Goal: Information Seeking & Learning: Learn about a topic

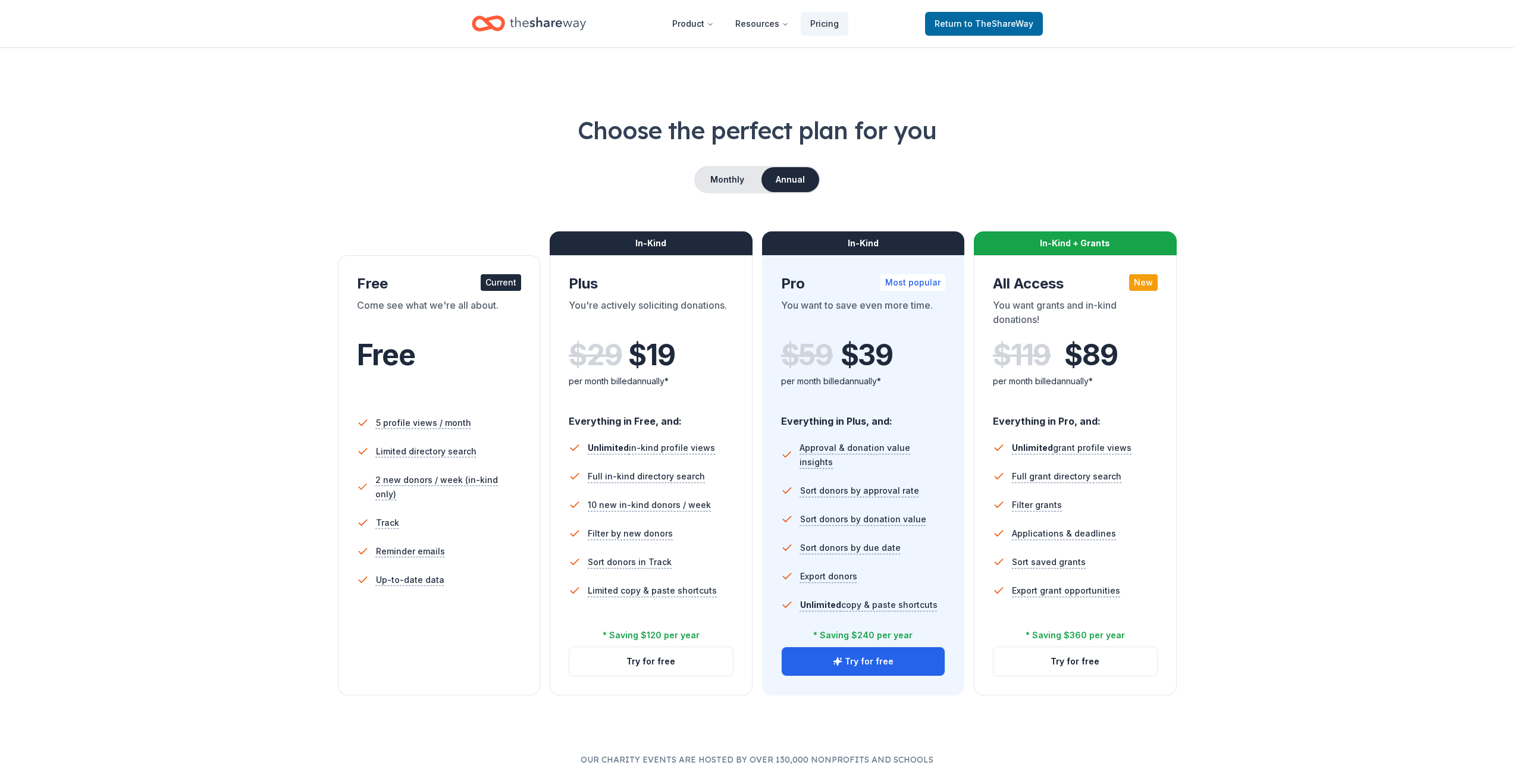
click at [797, 179] on button "Annual" at bounding box center [790, 179] width 58 height 25
click at [720, 178] on button "Monthly" at bounding box center [728, 179] width 64 height 25
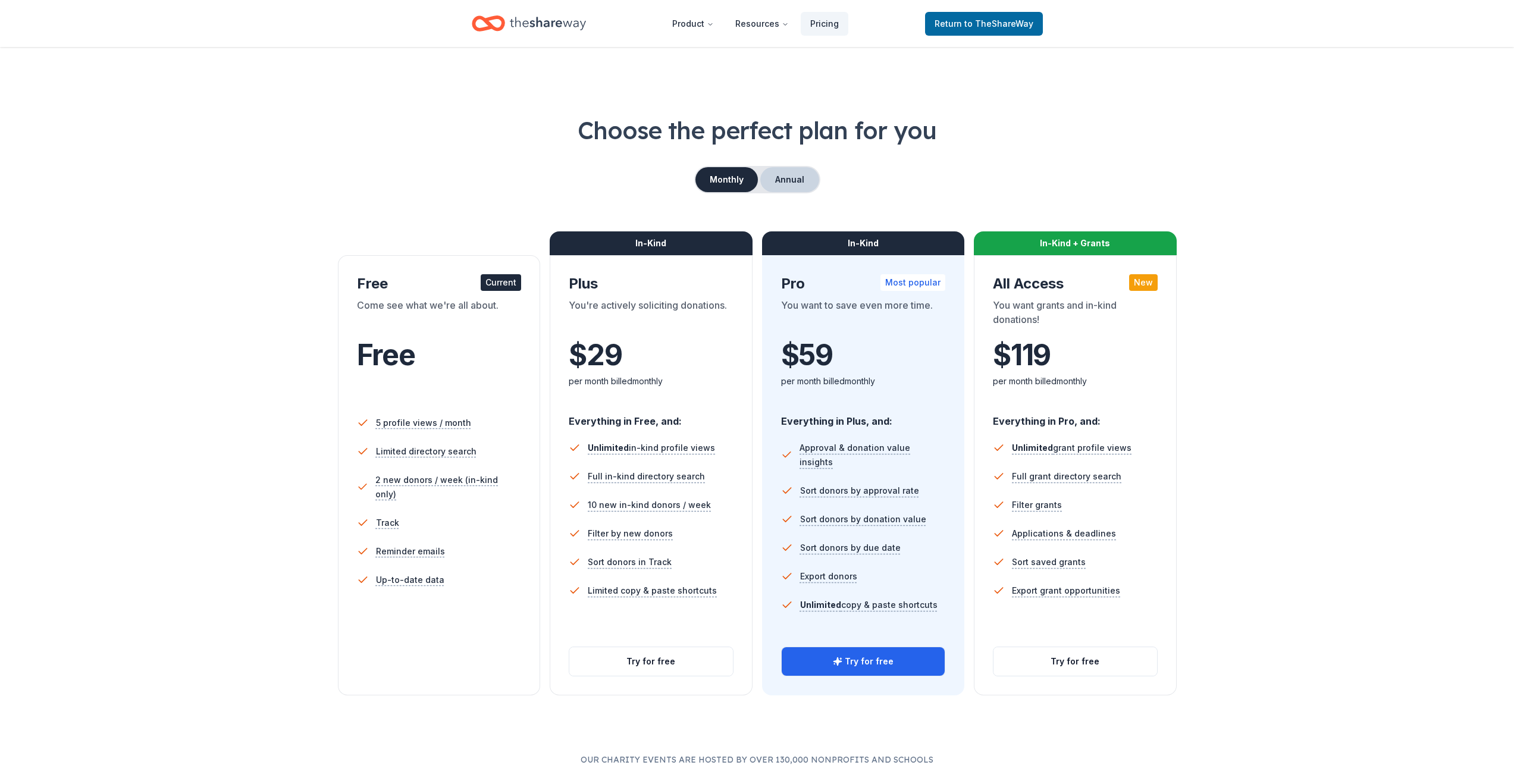
click at [800, 179] on button "Annual" at bounding box center [789, 179] width 59 height 25
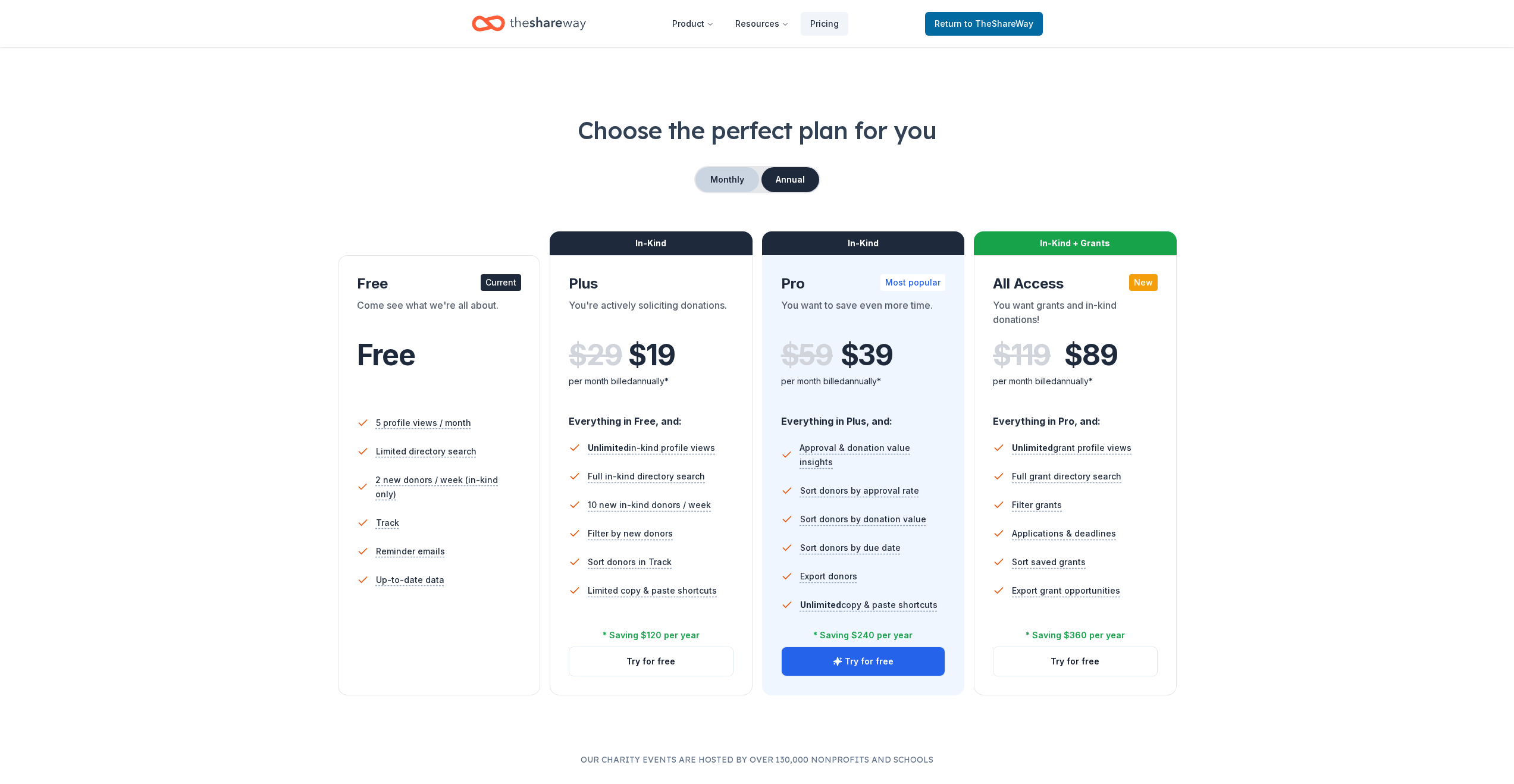
click at [734, 182] on button "Monthly" at bounding box center [728, 179] width 64 height 25
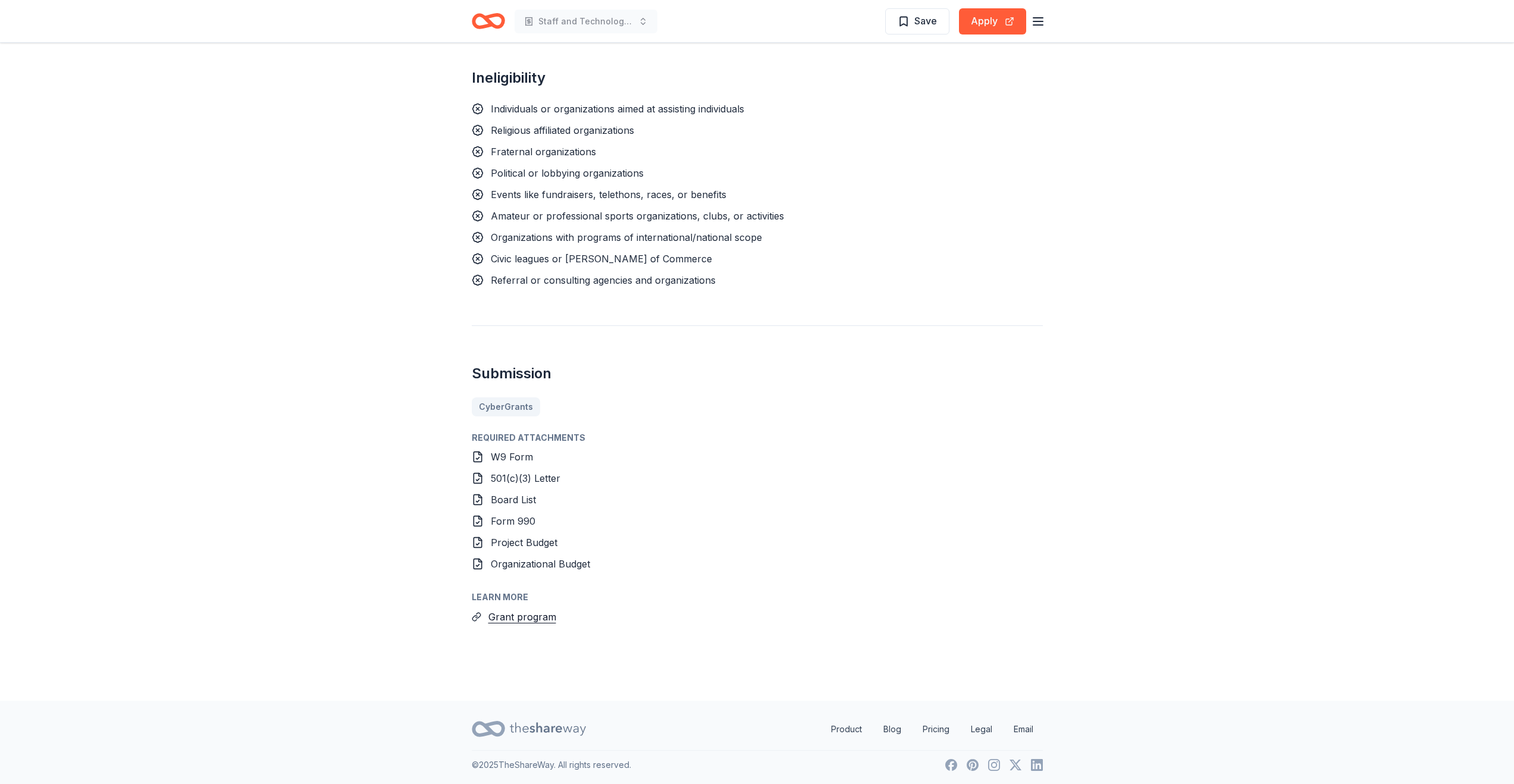
scroll to position [1018, 0]
click at [513, 616] on button "Grant program" at bounding box center [522, 613] width 68 height 15
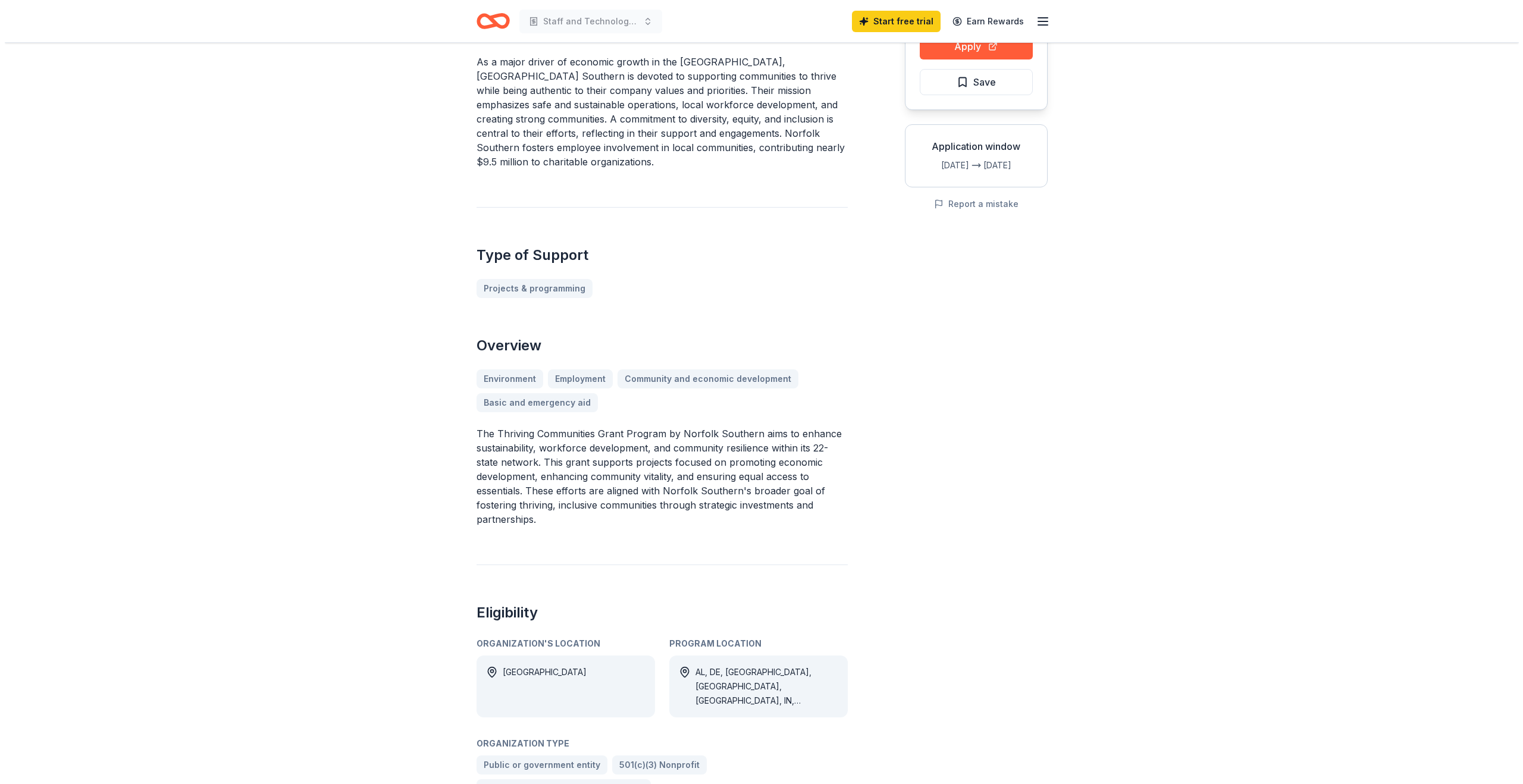
scroll to position [0, 0]
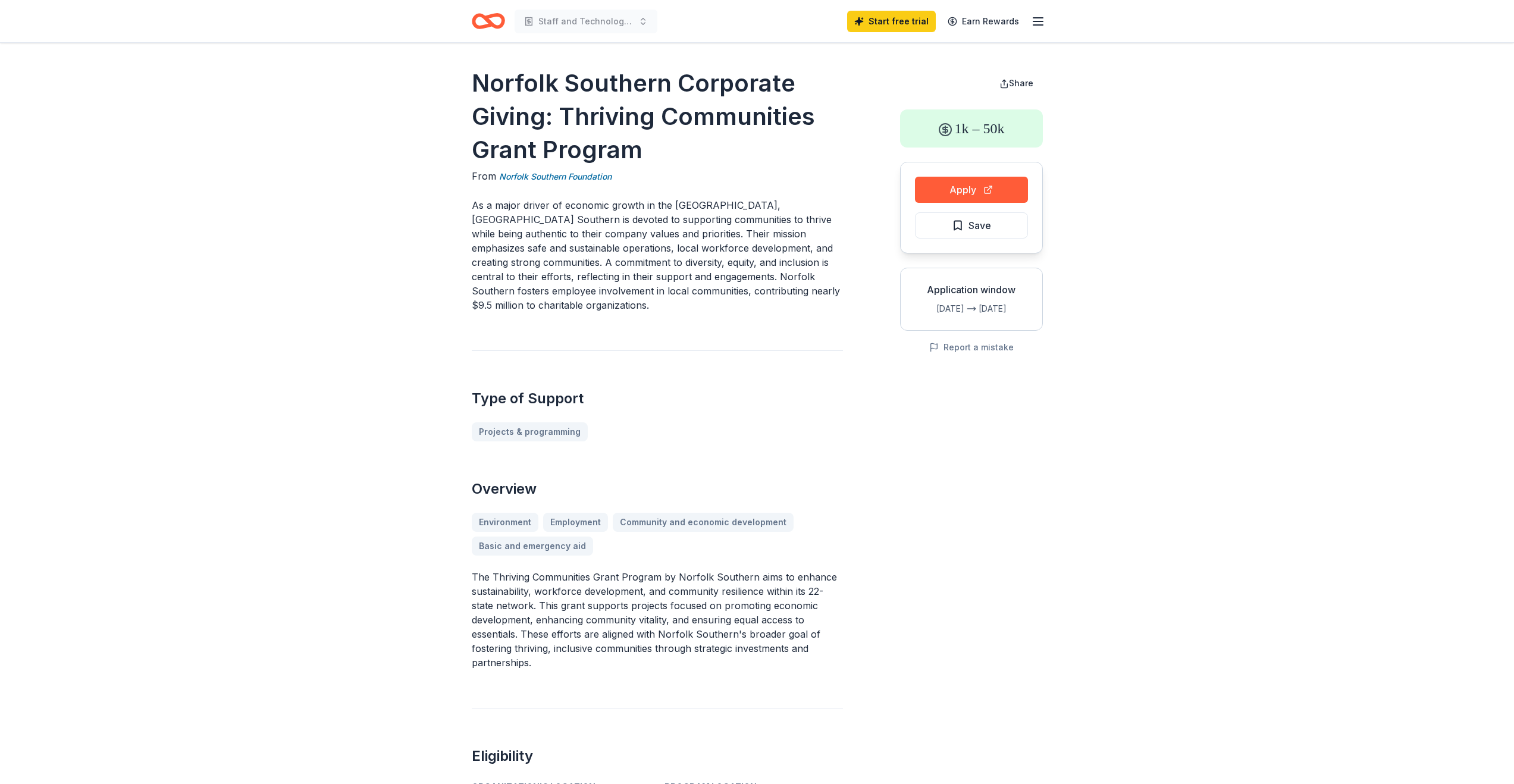
click at [486, 21] on icon "Home" at bounding box center [493, 21] width 18 height 12
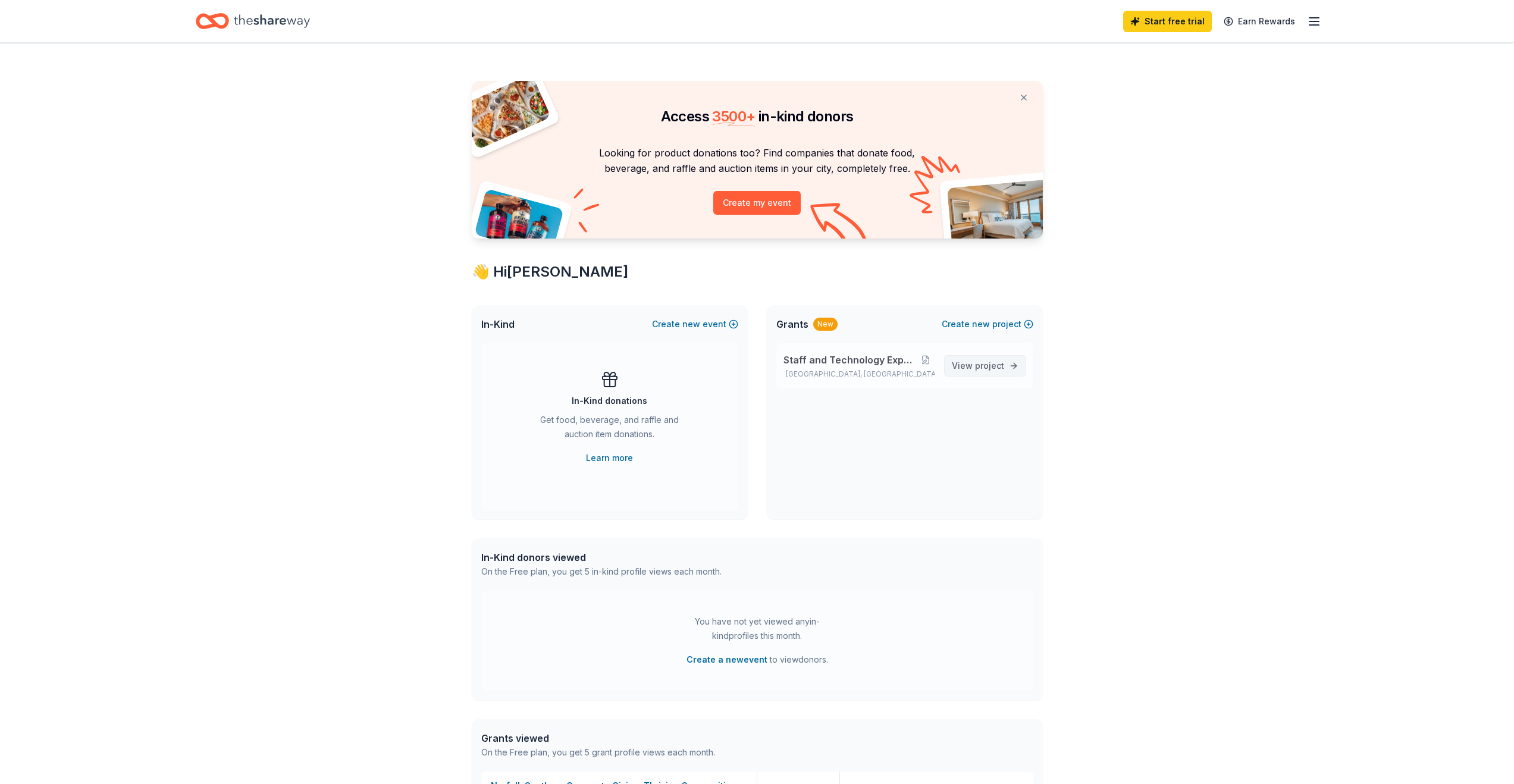
click at [1001, 368] on span "project" at bounding box center [989, 365] width 29 height 10
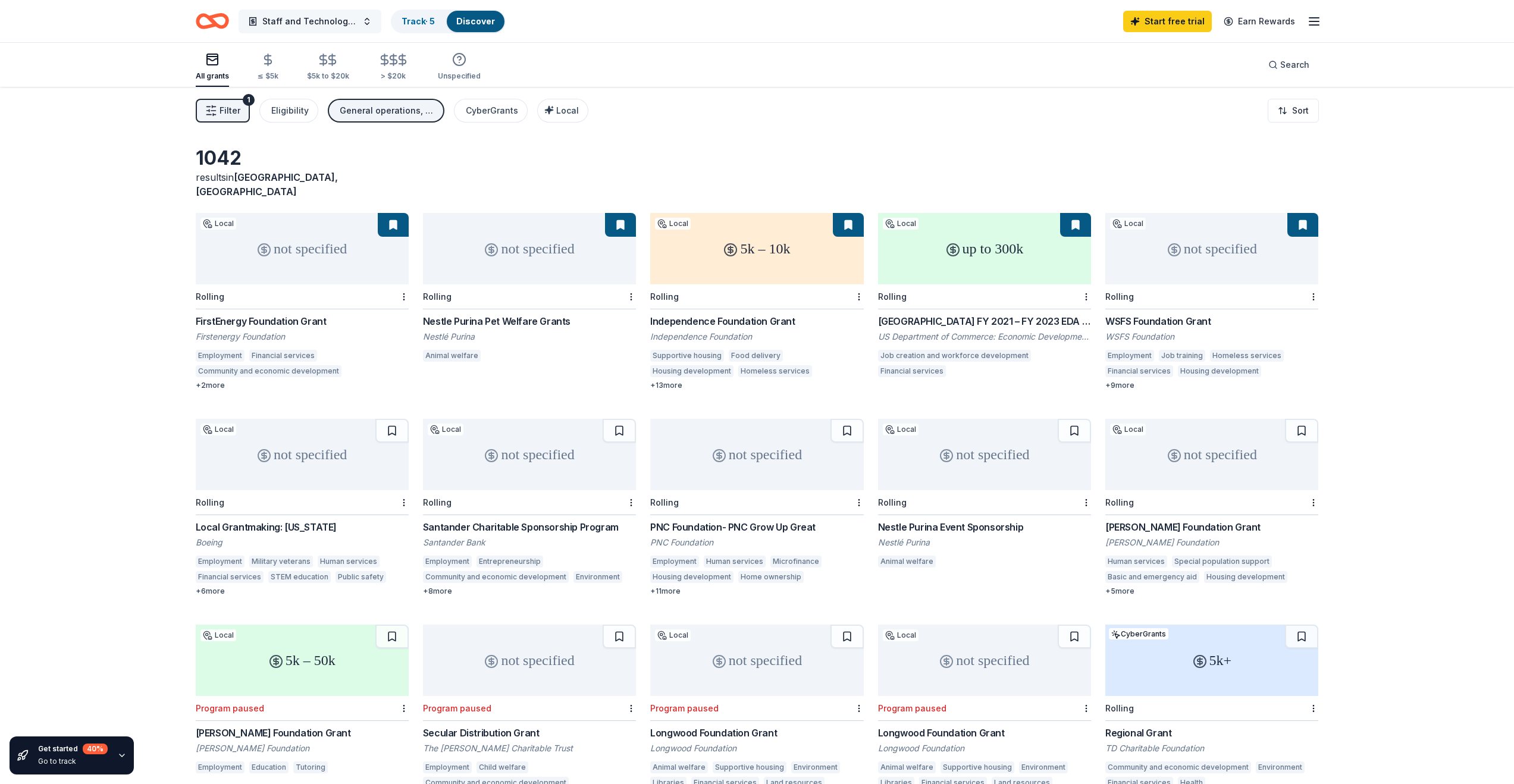
click at [364, 18] on button "Staff and Technology Expansion Project" at bounding box center [309, 22] width 143 height 24
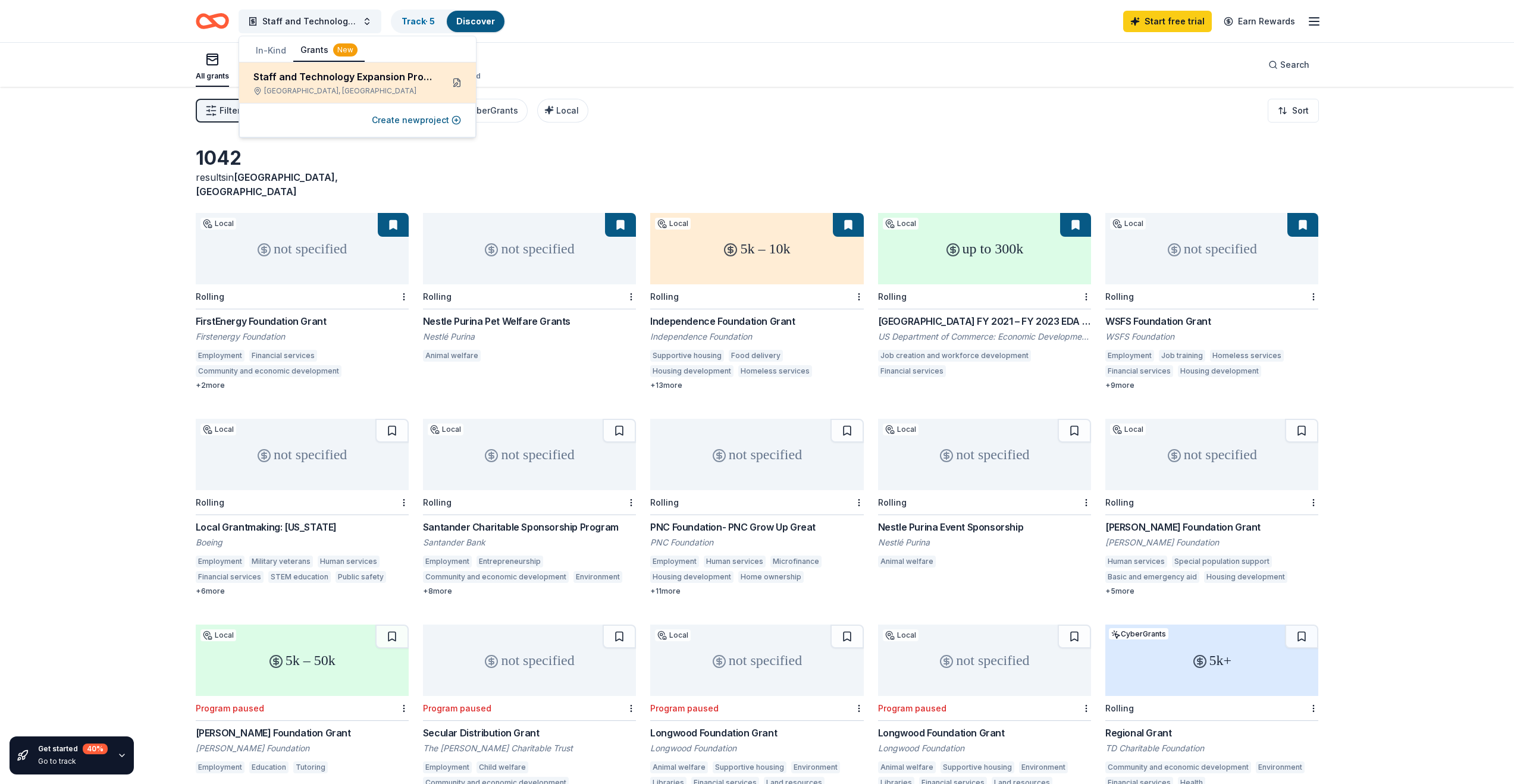
click at [456, 82] on button at bounding box center [456, 82] width 19 height 19
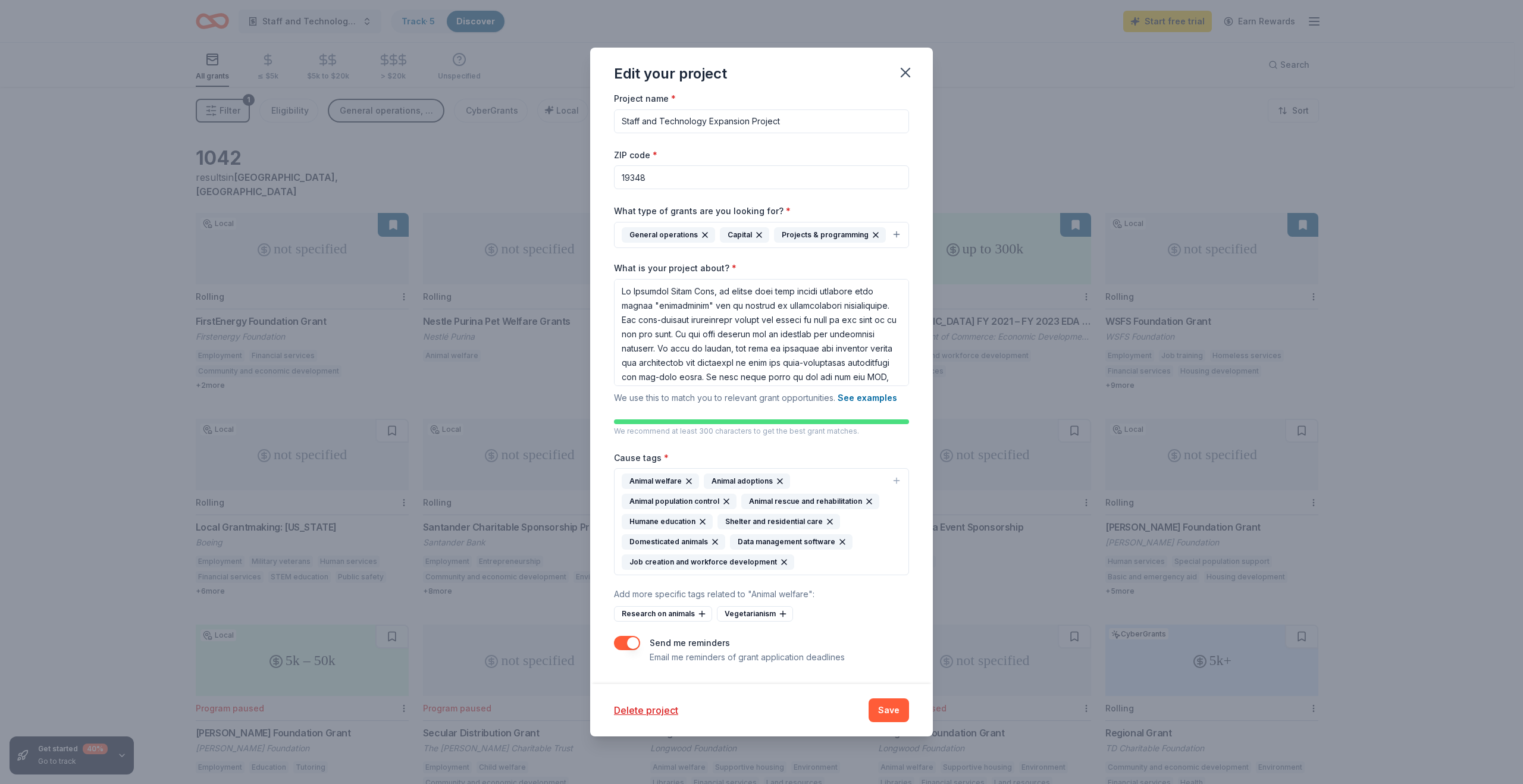
scroll to position [5, 0]
click at [779, 567] on icon "button" at bounding box center [784, 562] width 10 height 10
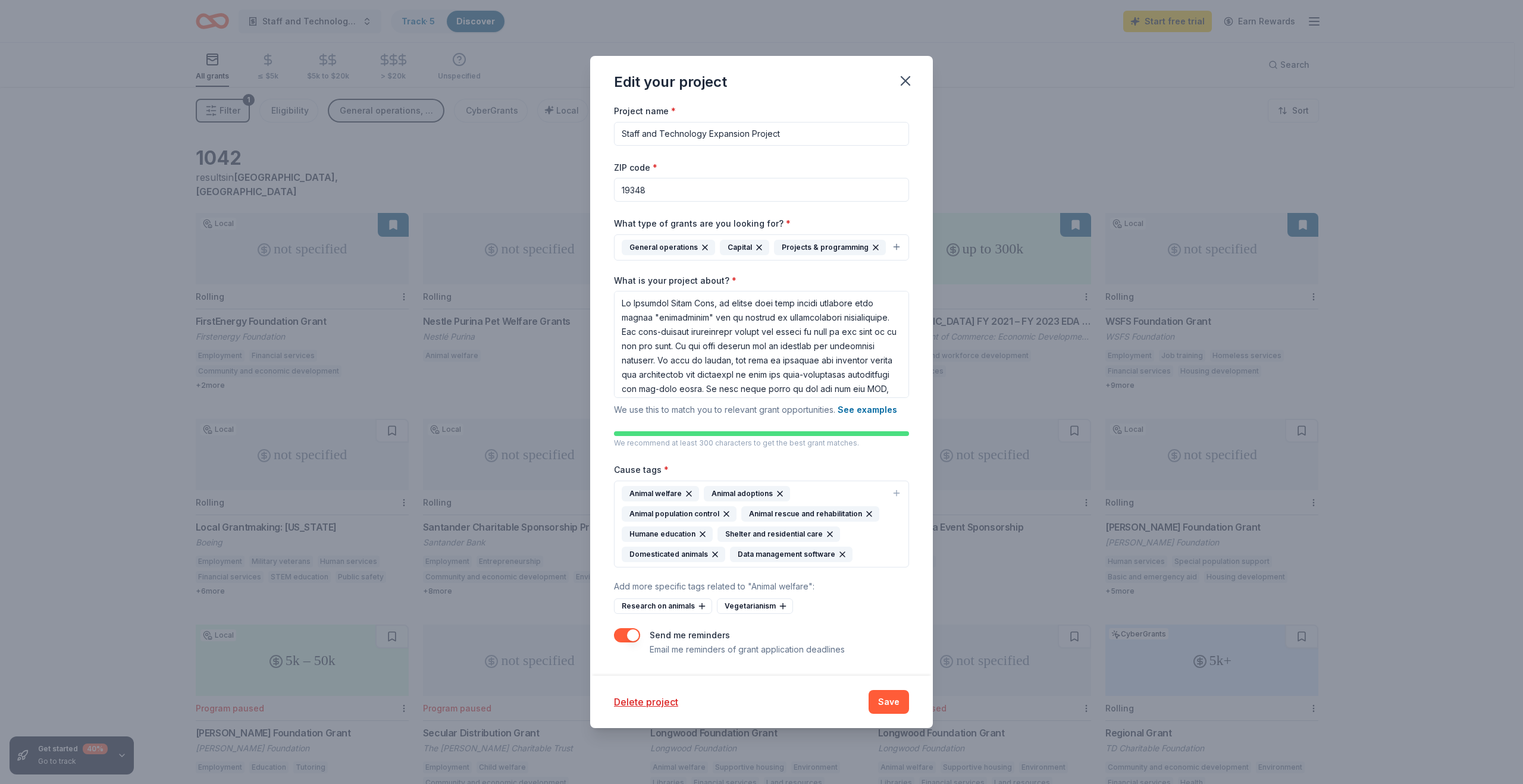
scroll to position [0, 0]
click at [838, 555] on icon "button" at bounding box center [842, 555] width 10 height 10
click at [880, 701] on button "Save" at bounding box center [888, 701] width 41 height 24
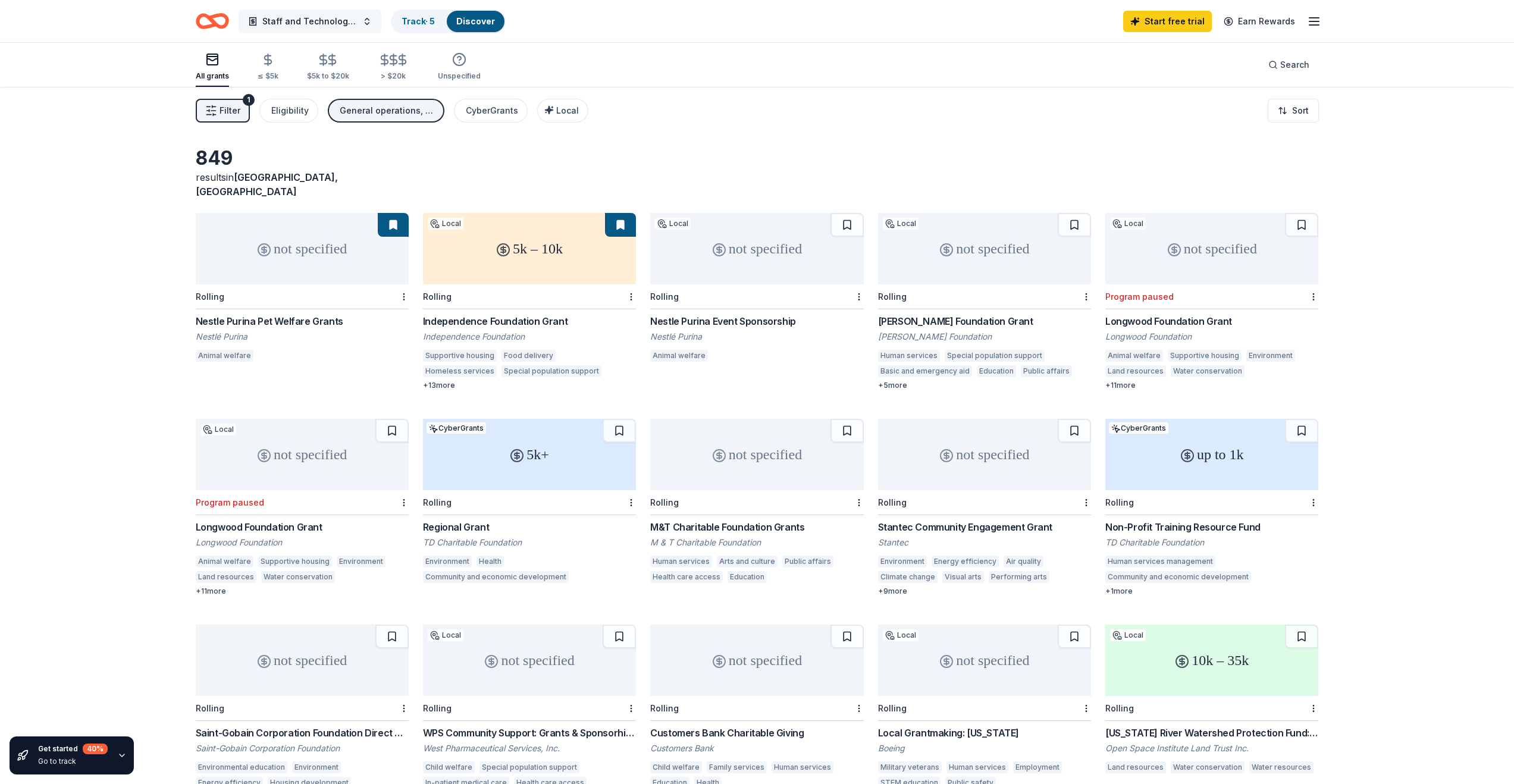
click at [361, 24] on button "Staff and Technology Expansion Project" at bounding box center [309, 22] width 143 height 24
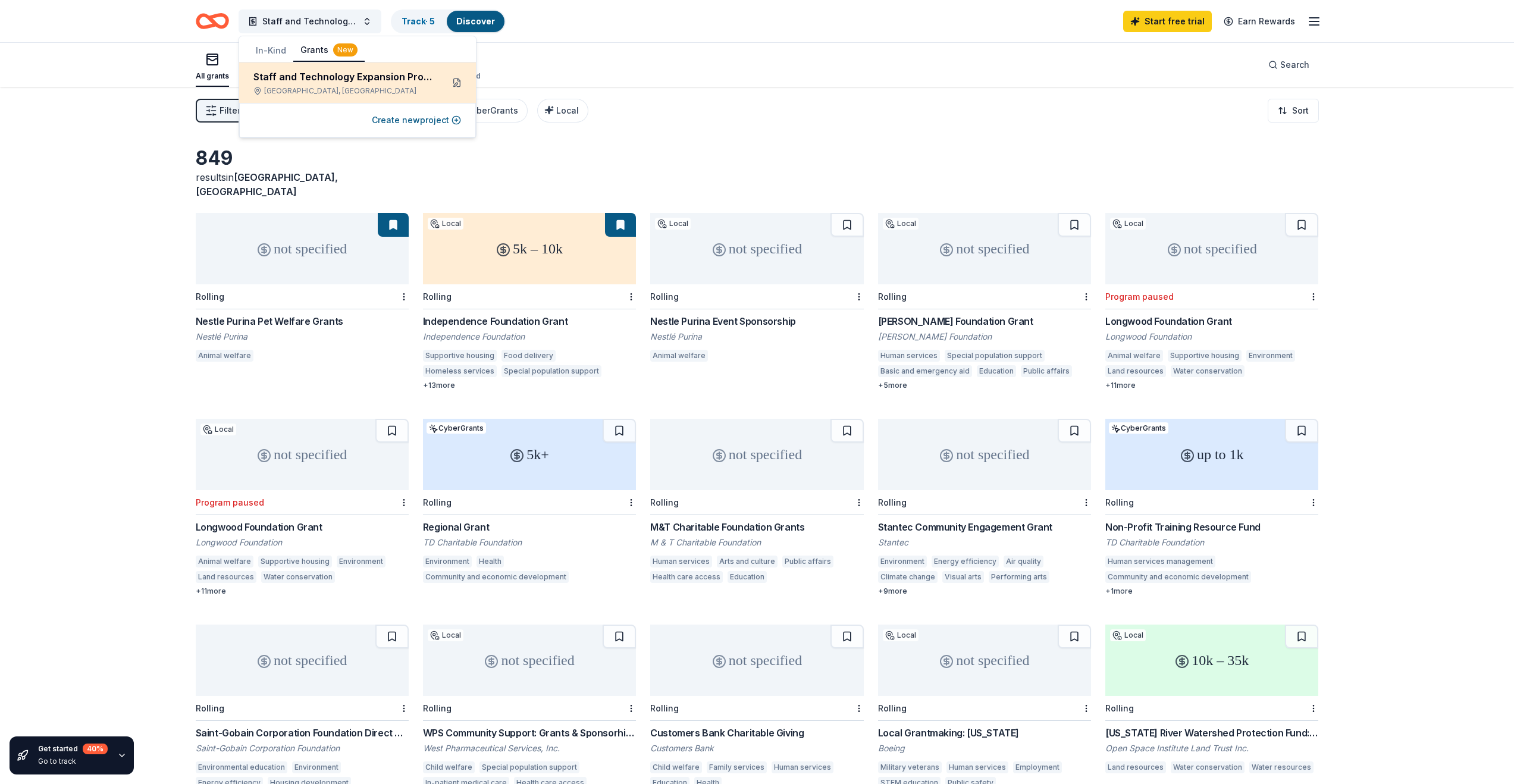
click at [450, 88] on button at bounding box center [456, 82] width 19 height 19
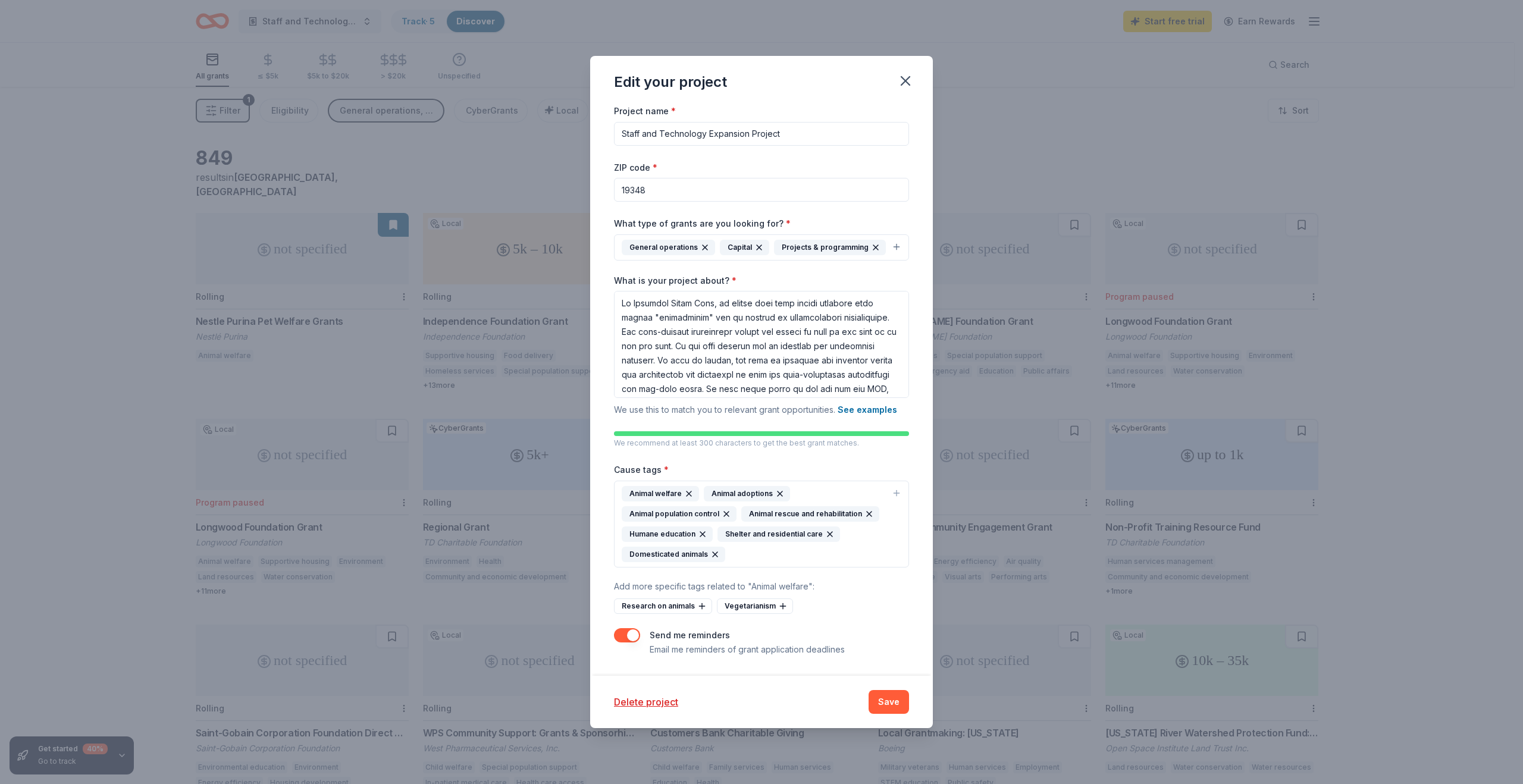
click at [827, 535] on icon "button" at bounding box center [829, 534] width 5 height 5
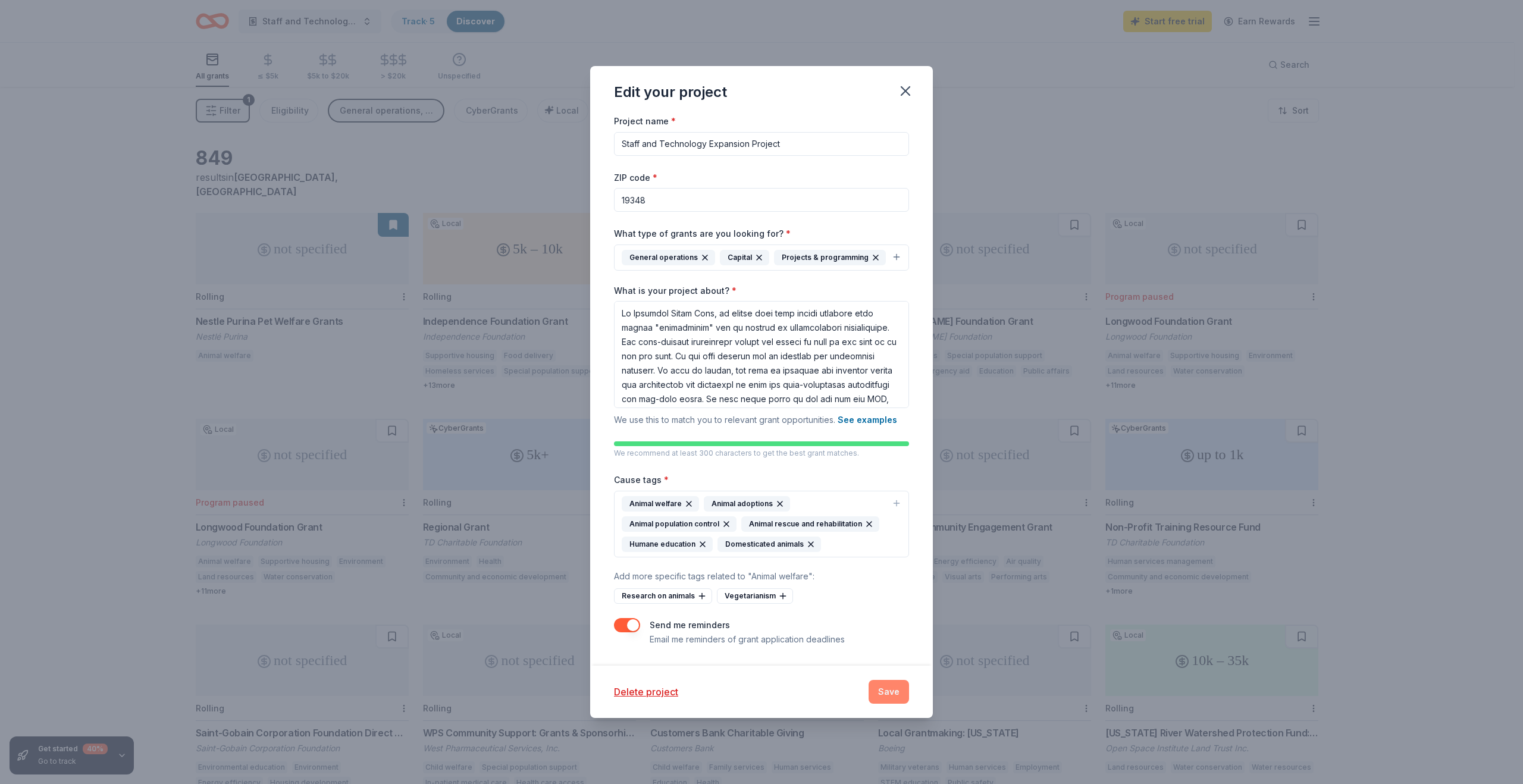
click at [893, 693] on button "Save" at bounding box center [888, 691] width 41 height 24
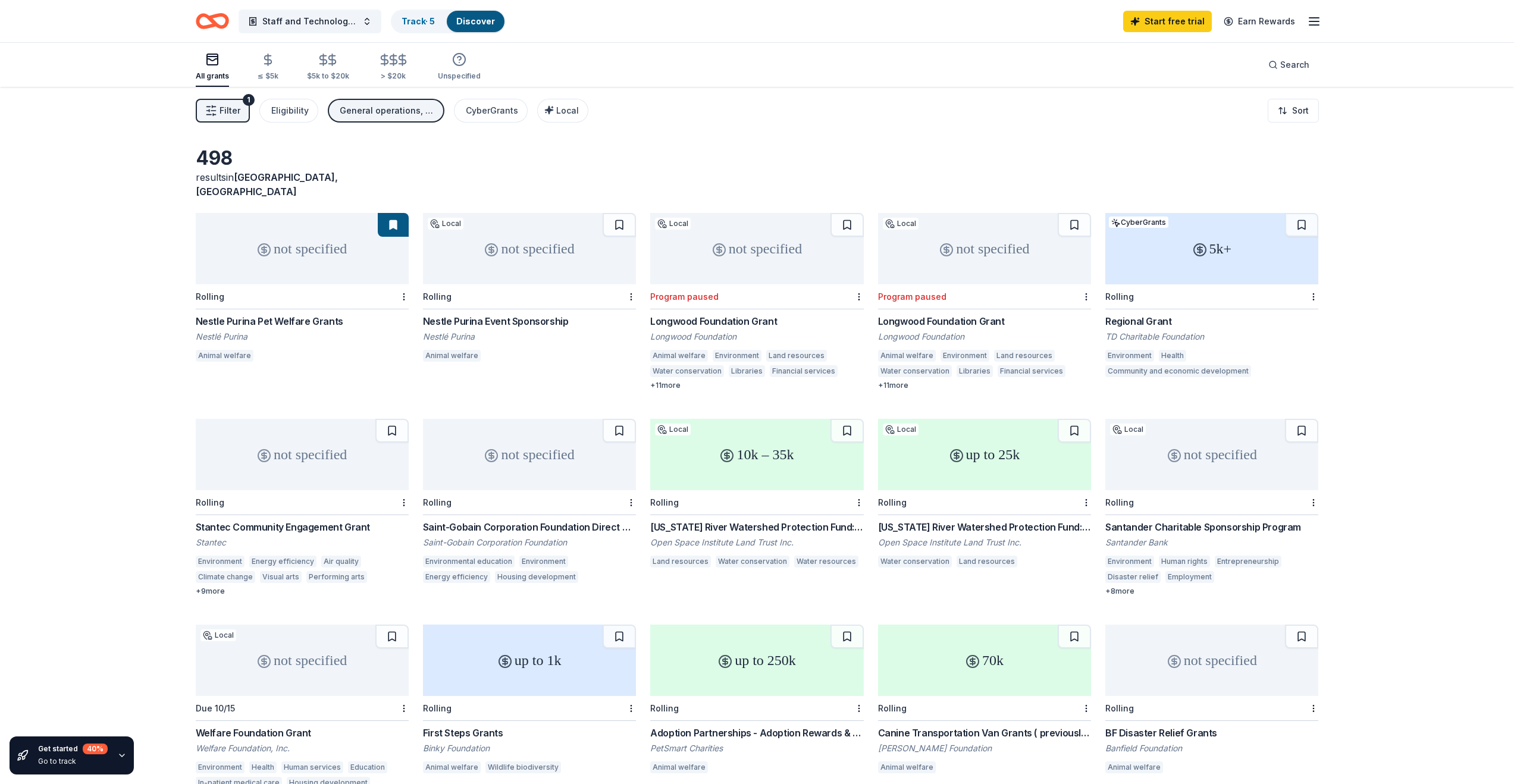
click at [1144, 314] on div "Regional Grant" at bounding box center [1211, 321] width 213 height 14
click at [367, 22] on button "Staff and Technology Expansion Project" at bounding box center [309, 22] width 143 height 24
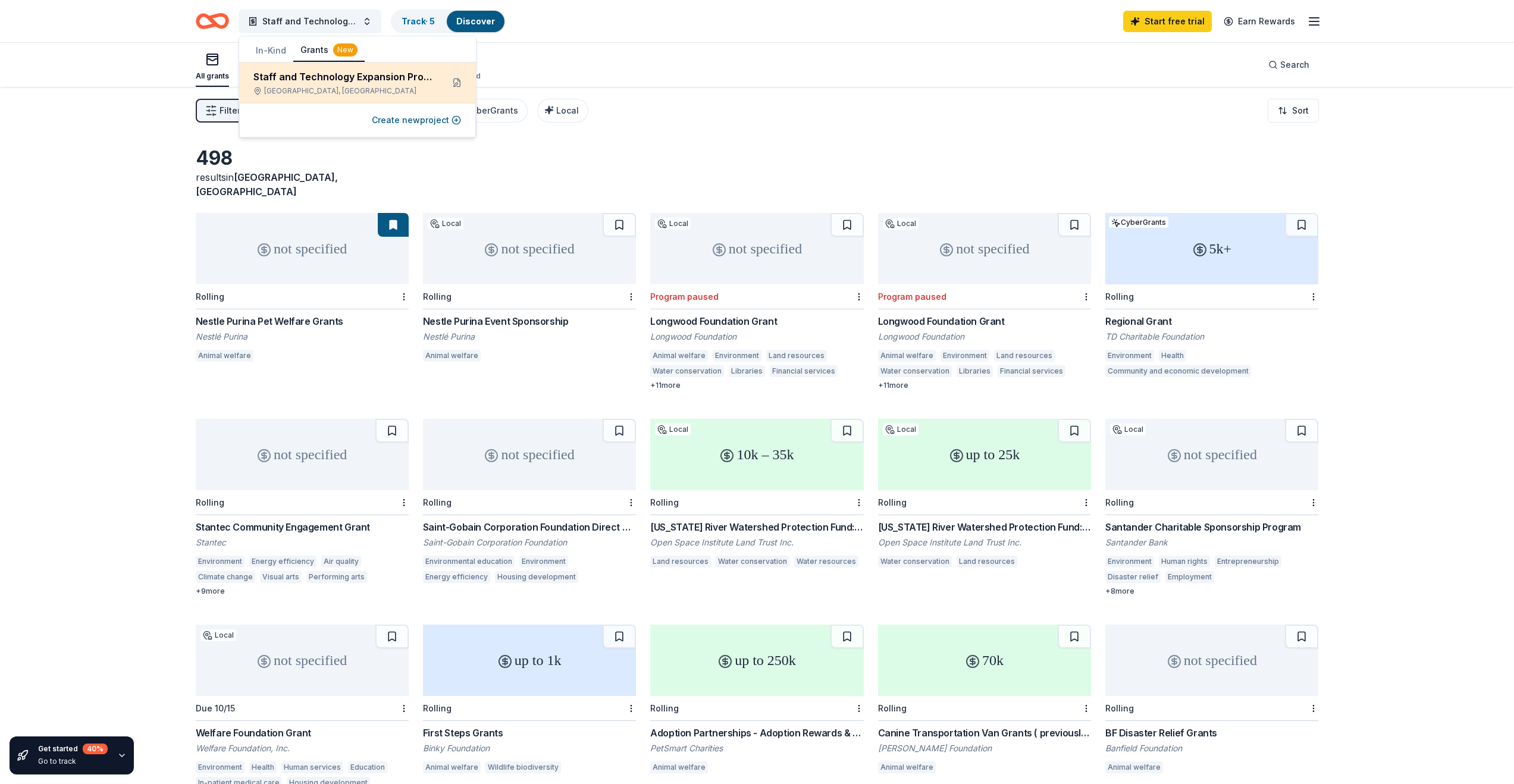
click at [438, 93] on div "Staff and Technology Expansion Project Kennett Square, PA" at bounding box center [357, 83] width 237 height 41
click at [460, 83] on button at bounding box center [456, 82] width 19 height 19
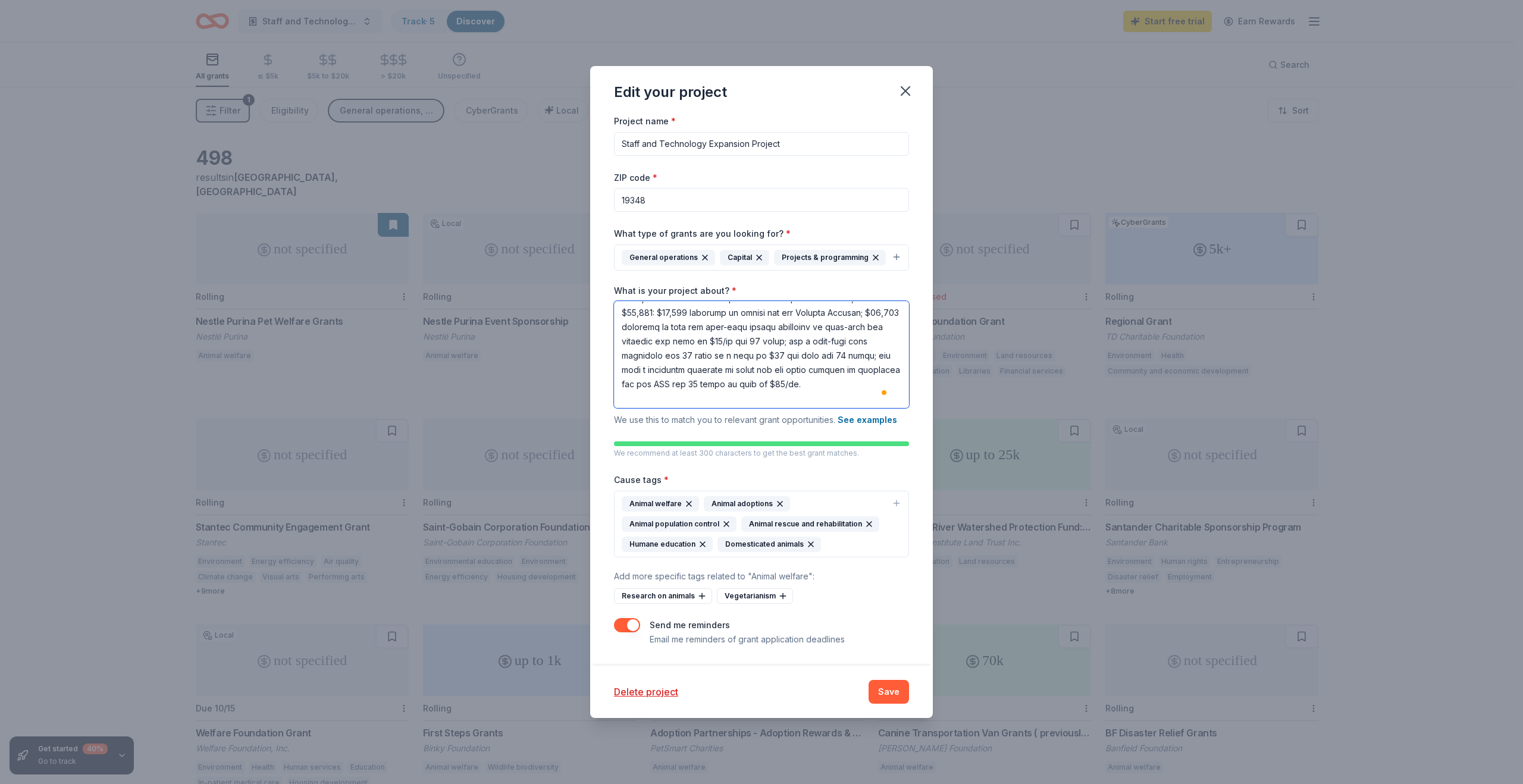
scroll to position [106, 0]
click at [776, 148] on input "Staff and Technology Expansion Project" at bounding box center [762, 144] width 295 height 24
drag, startPoint x: 793, startPoint y: 144, endPoint x: 592, endPoint y: 144, distance: 201.0
click at [592, 144] on div "Project name * Staff and Technology Expansion Project ZIP code * 19348 What typ…" at bounding box center [761, 389] width 342 height 552
click at [785, 144] on input "Staff and Technology Expansion Project" at bounding box center [762, 144] width 295 height 24
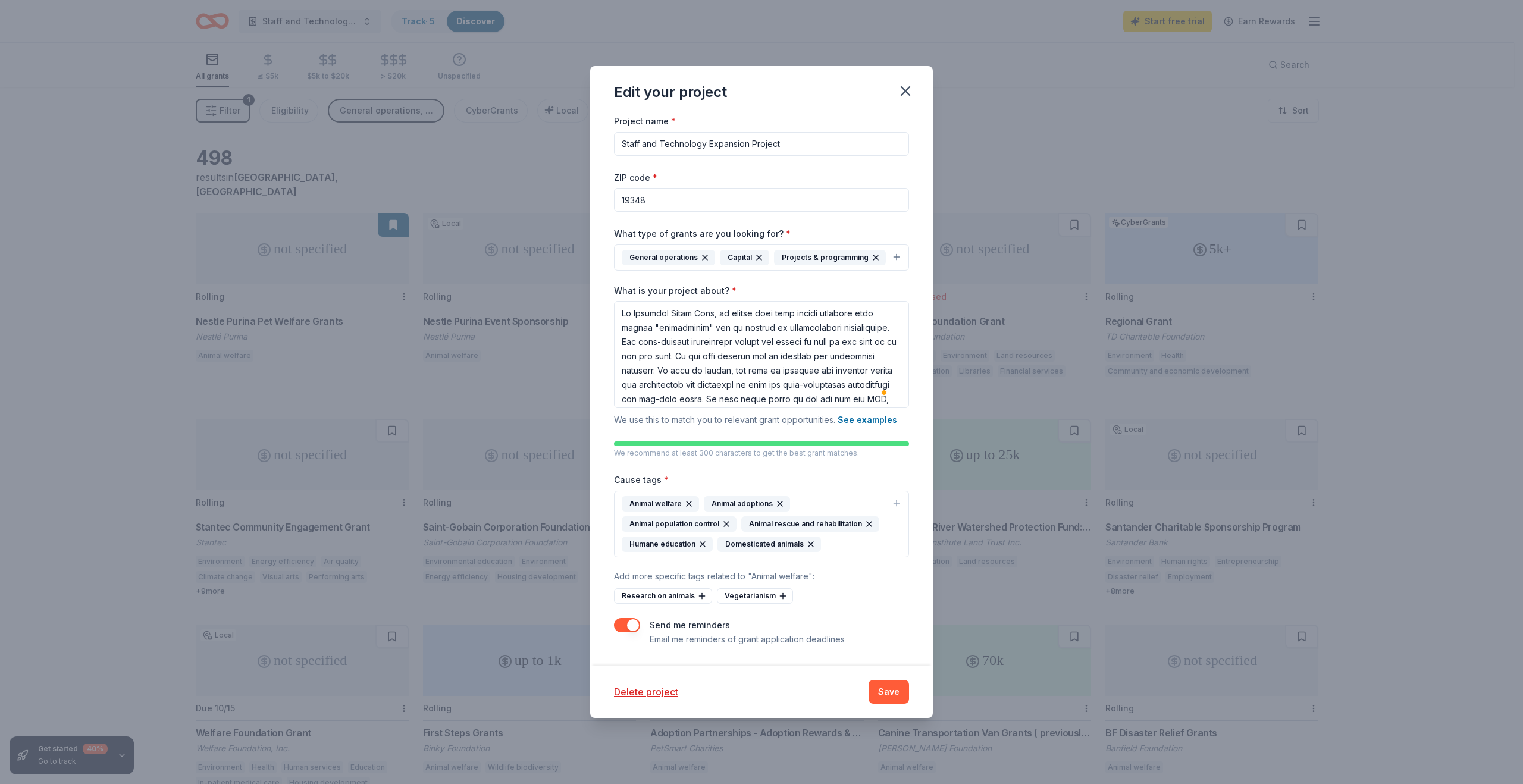
drag, startPoint x: 815, startPoint y: 139, endPoint x: 590, endPoint y: 141, distance: 225.0
click at [590, 141] on div "Project name * Staff and Technology Expansion Project ZIP code * 19348 What typ…" at bounding box center [761, 389] width 342 height 552
type input "A"
type input "Cat Rescue Expansion"
click at [908, 182] on div "ZIP code * 19348" at bounding box center [762, 191] width 295 height 42
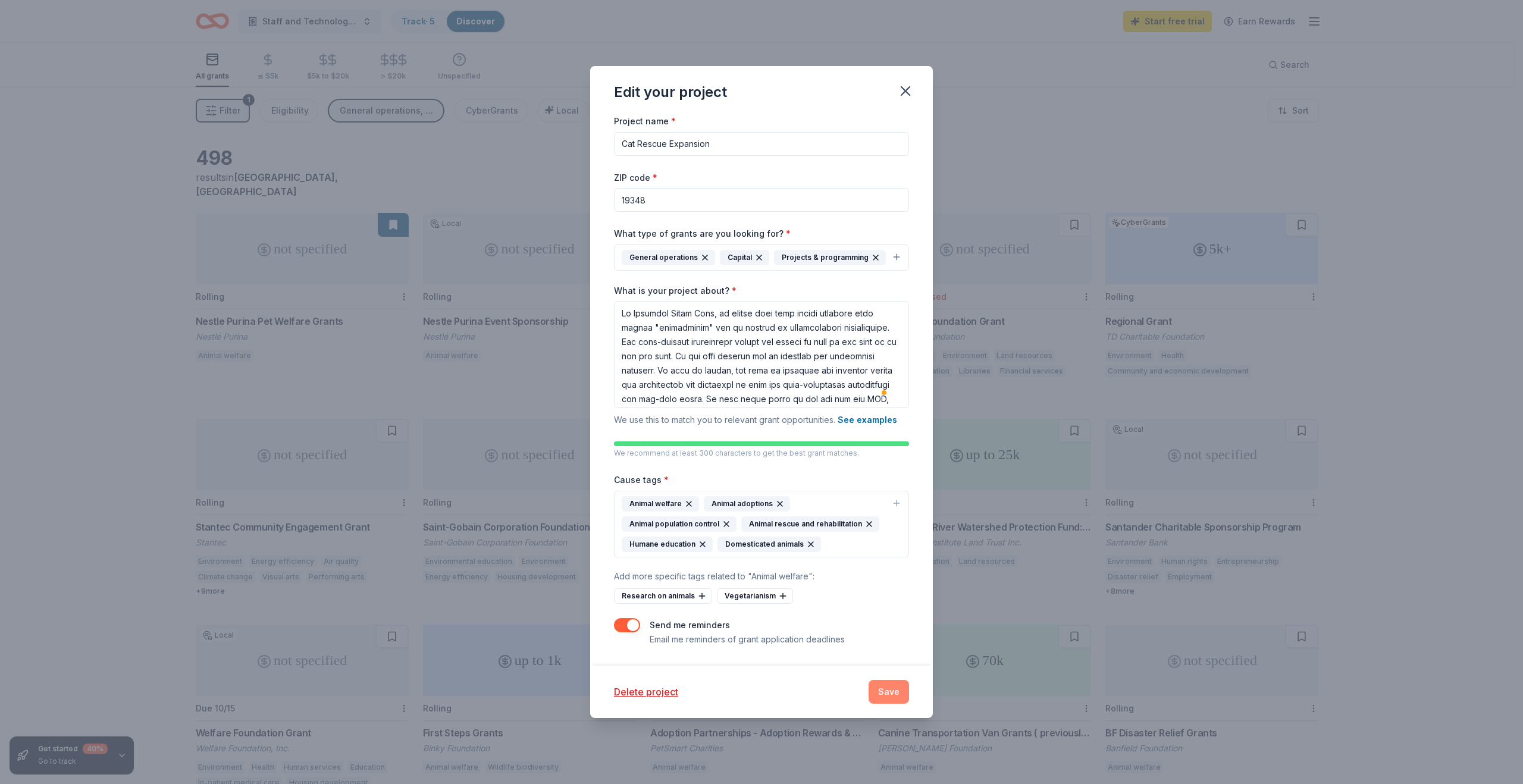
click at [889, 692] on button "Save" at bounding box center [888, 691] width 41 height 24
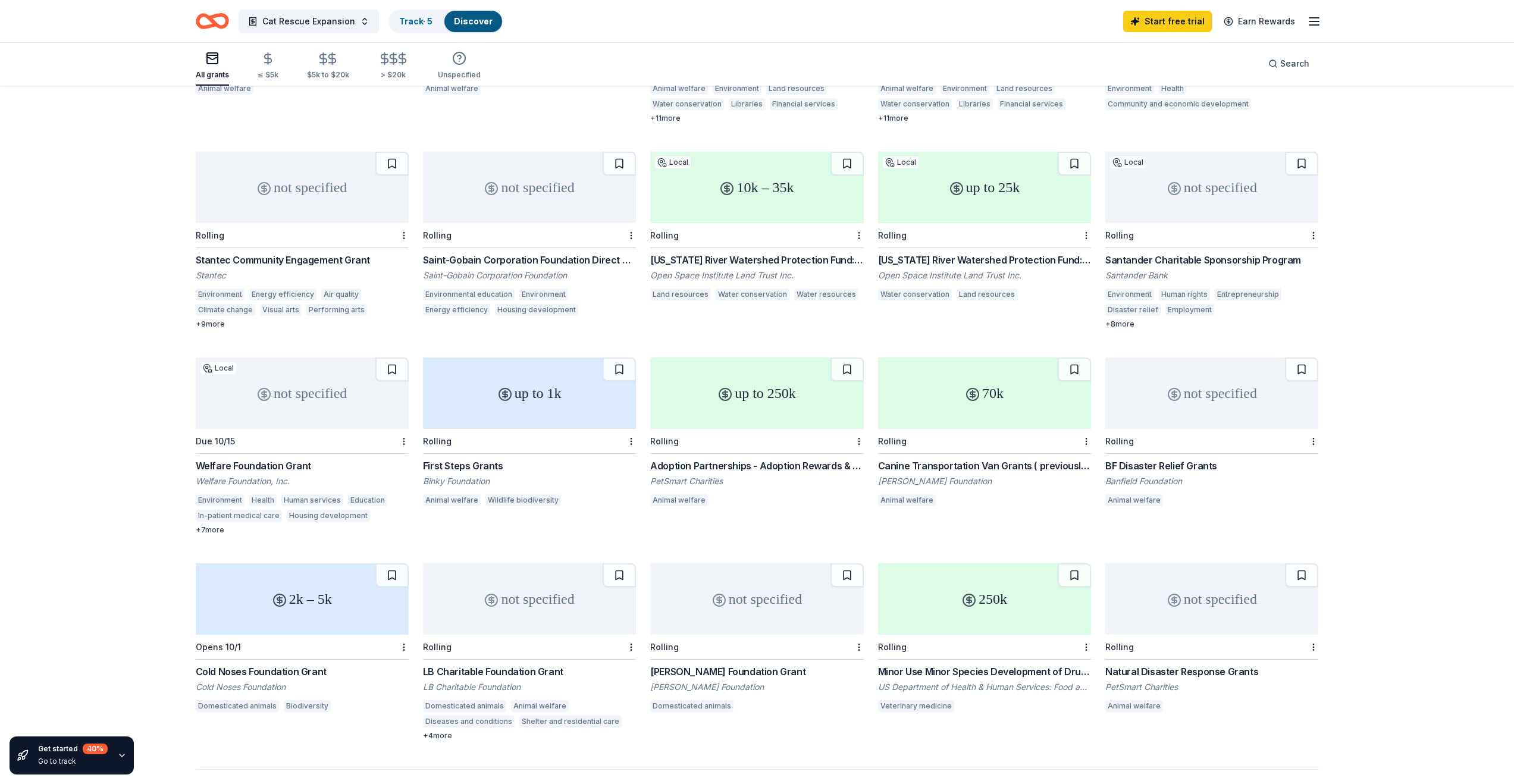
click at [491, 459] on div "First Steps Grants" at bounding box center [529, 466] width 213 height 14
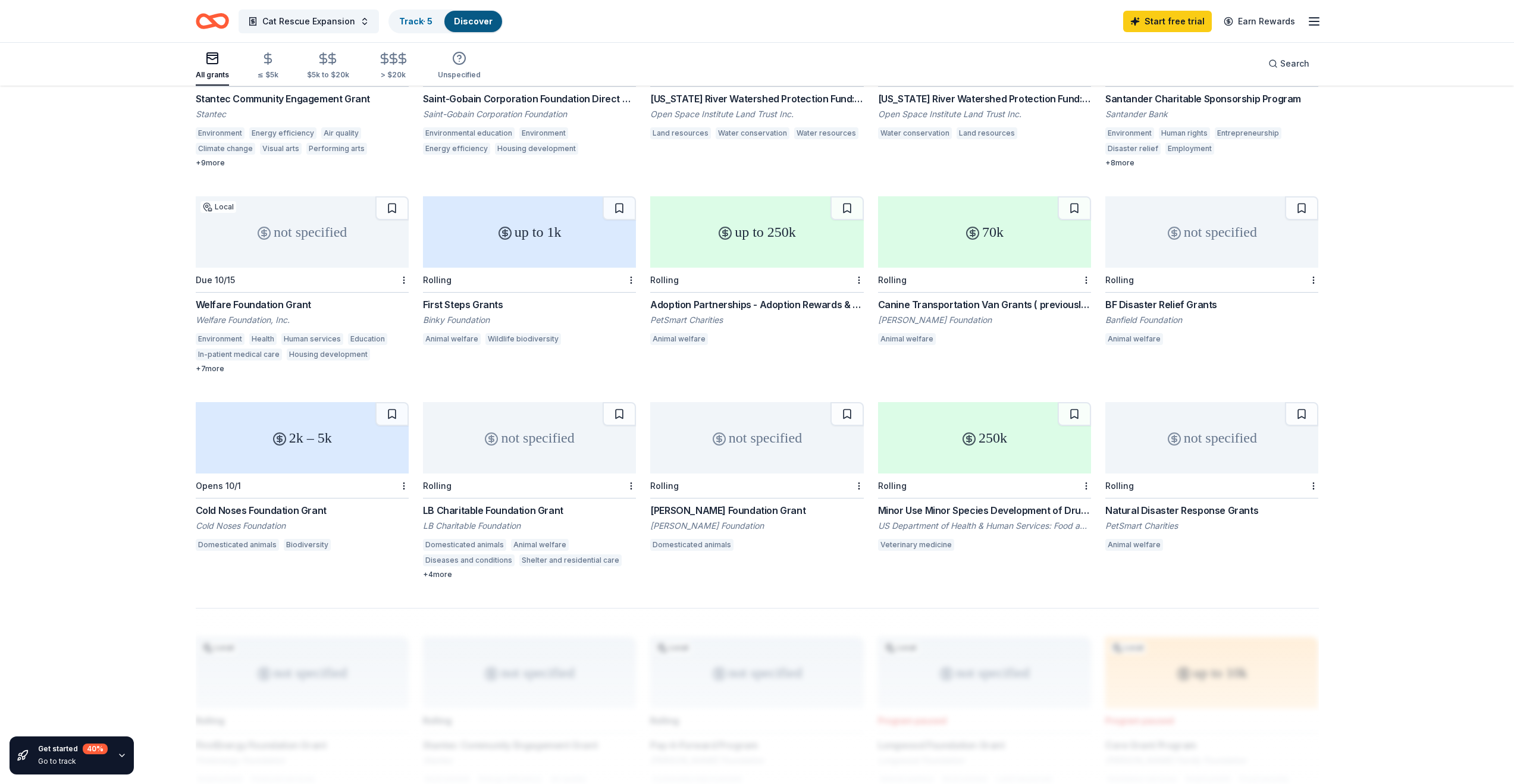
scroll to position [430, 0]
click at [270, 501] on div "Cold Noses Foundation Grant" at bounding box center [301, 508] width 213 height 14
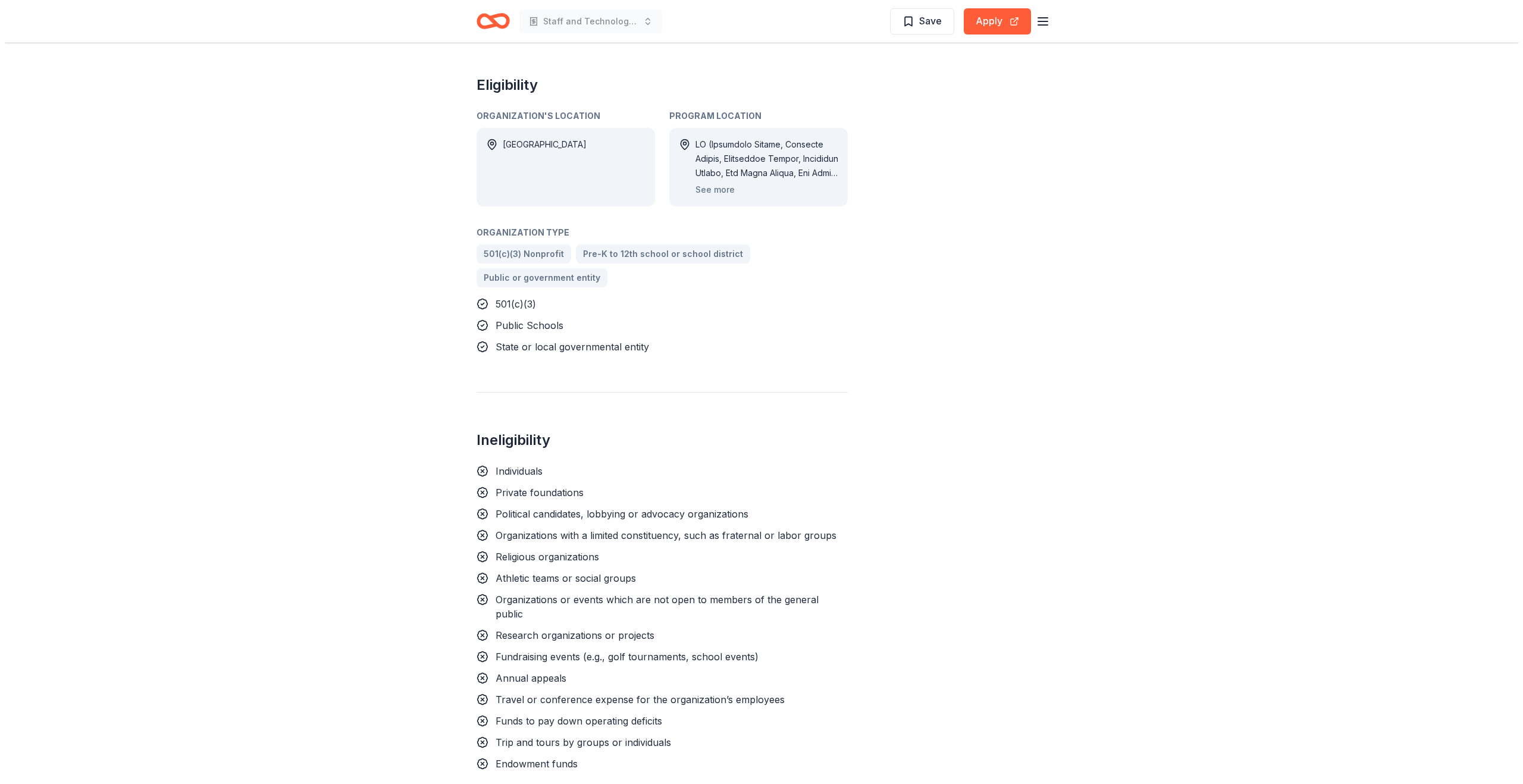
scroll to position [630, 0]
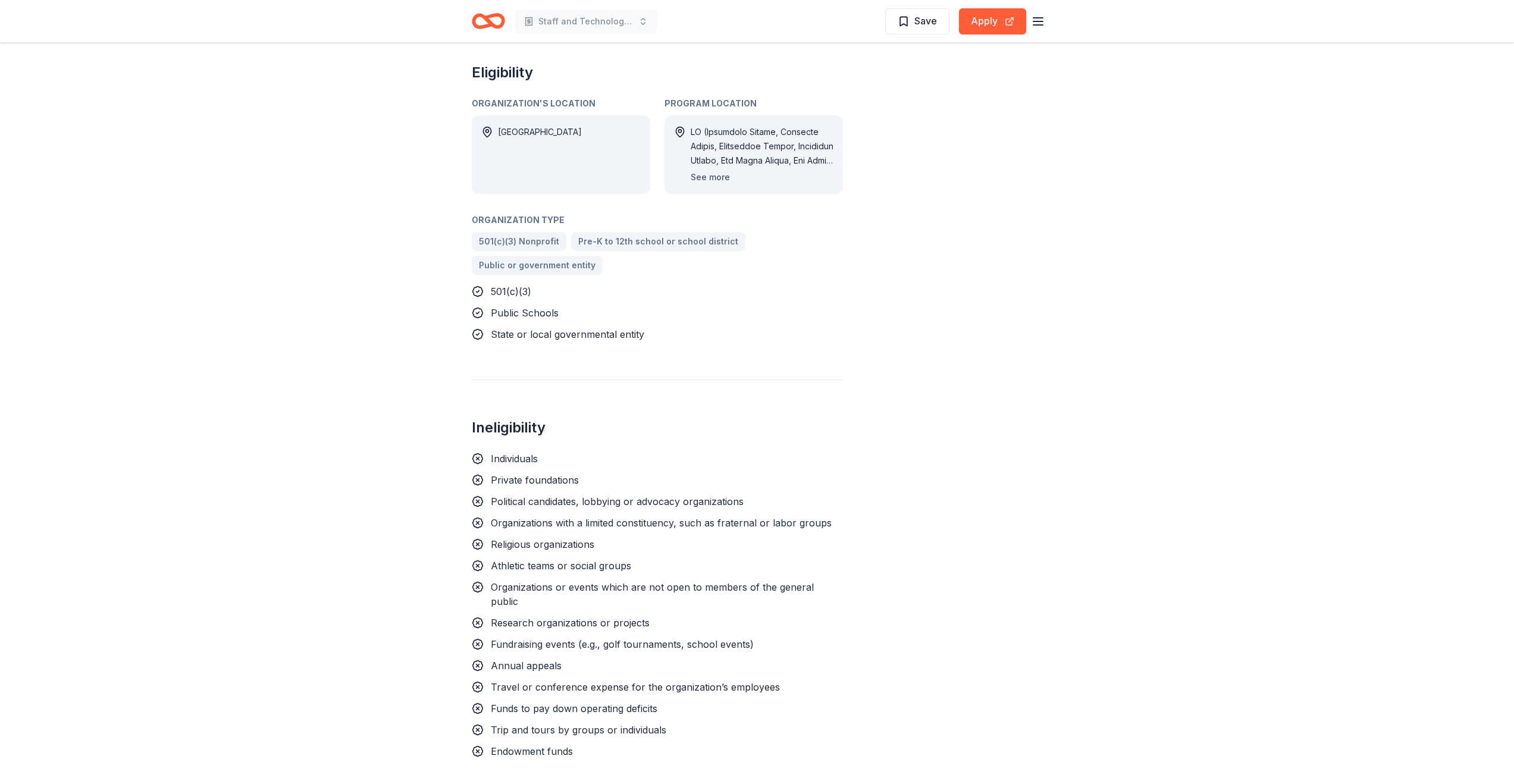
click at [705, 170] on button "See more" at bounding box center [710, 177] width 39 height 14
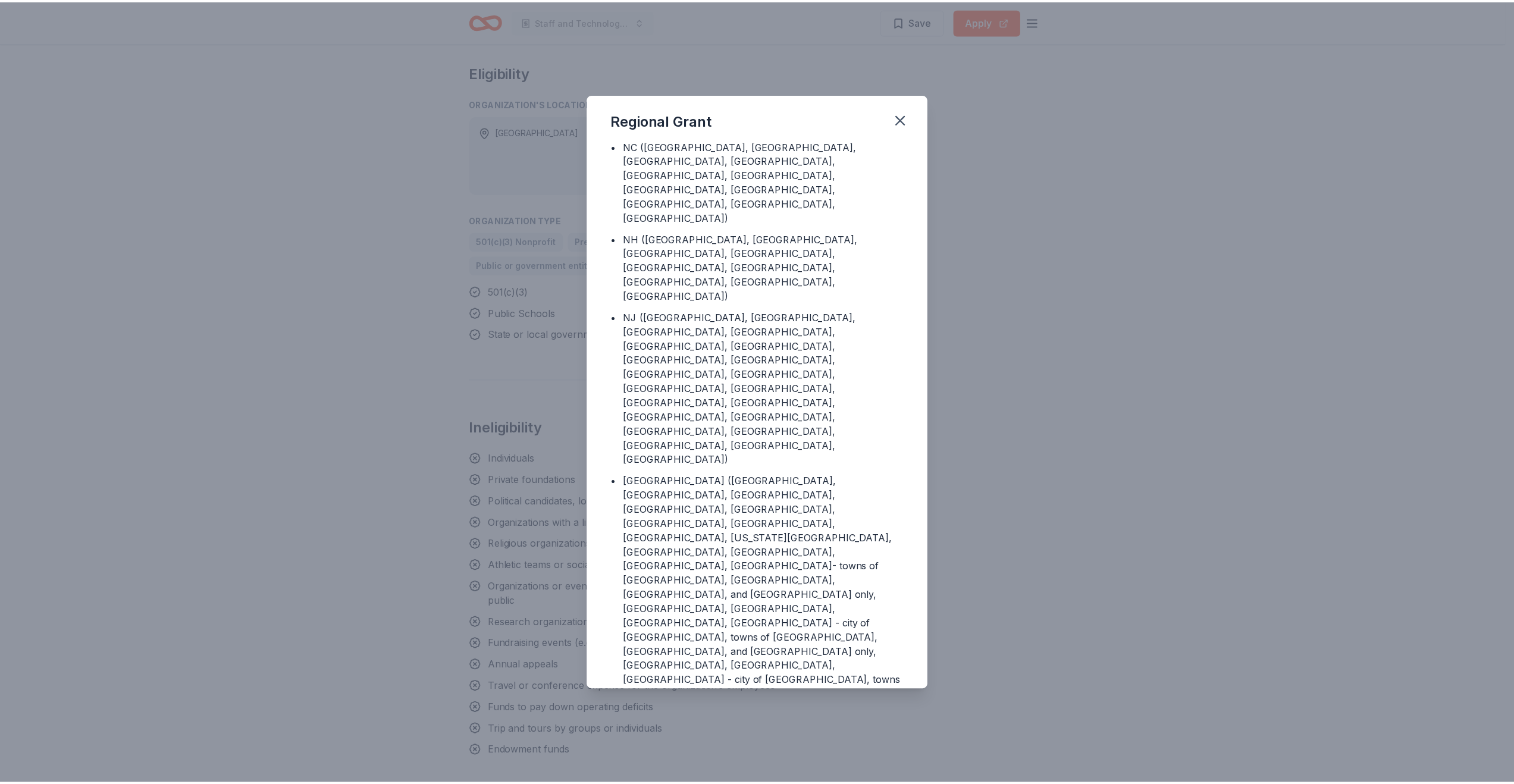
scroll to position [691, 0]
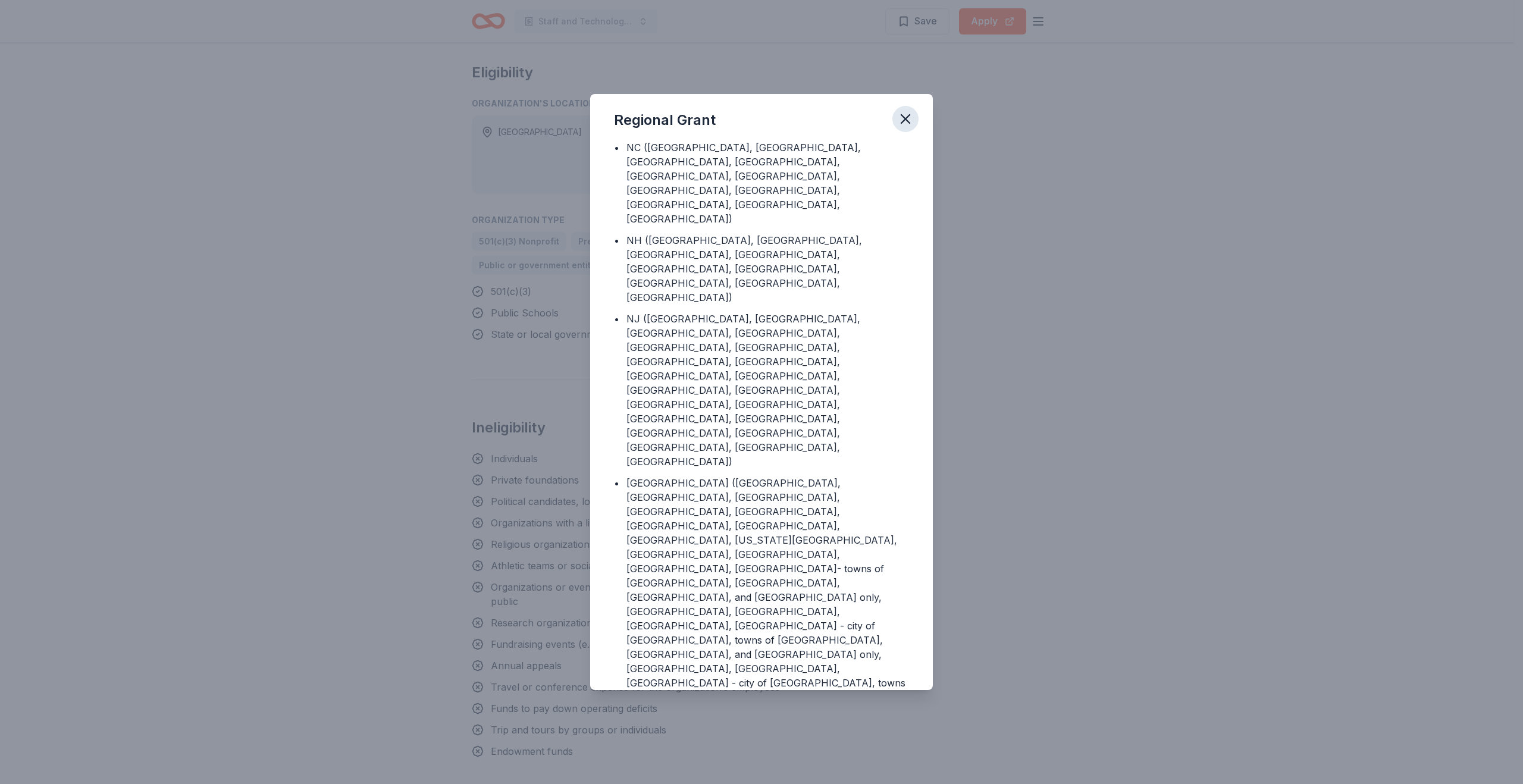
click at [906, 116] on icon "button" at bounding box center [905, 119] width 17 height 17
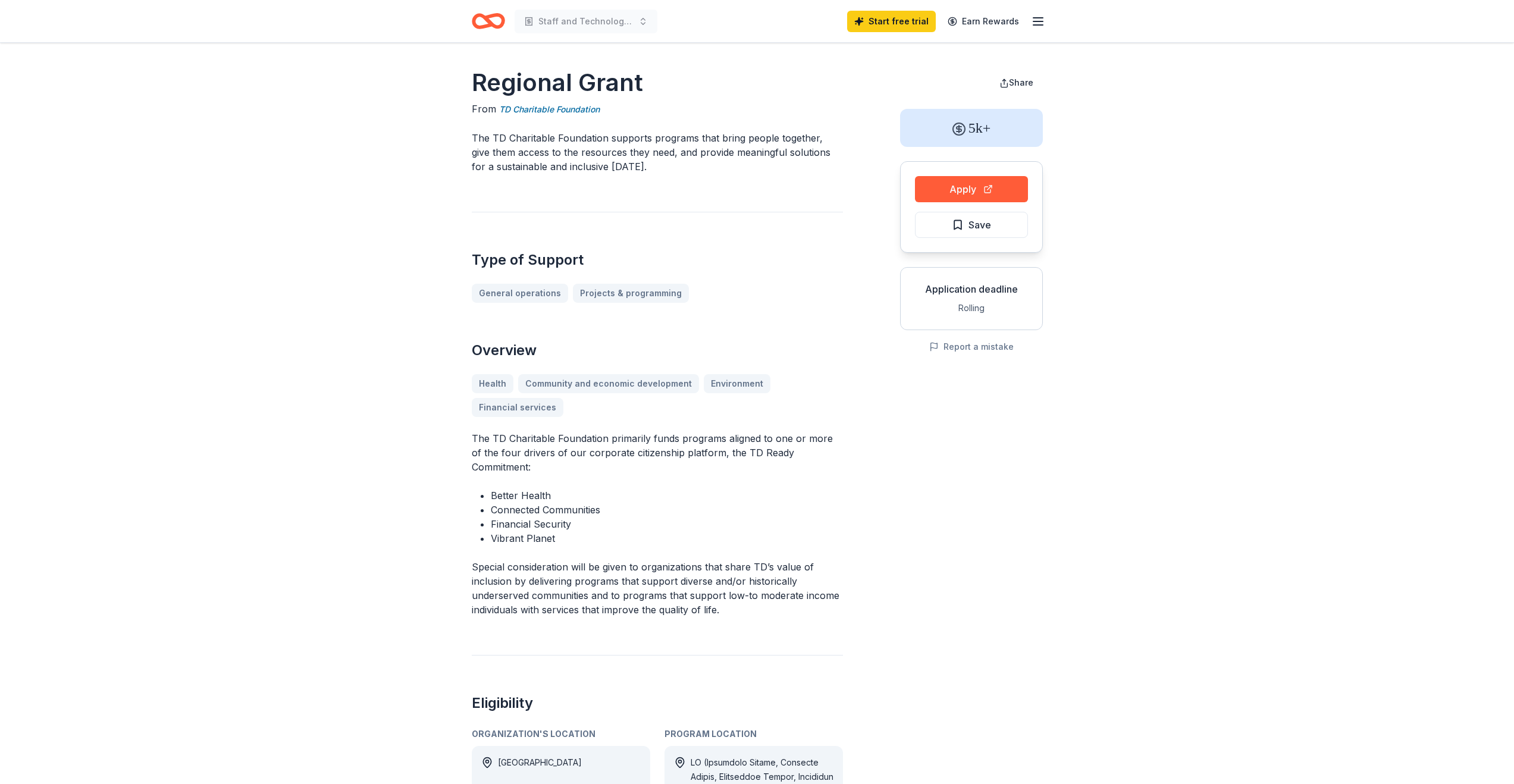
scroll to position [0, 0]
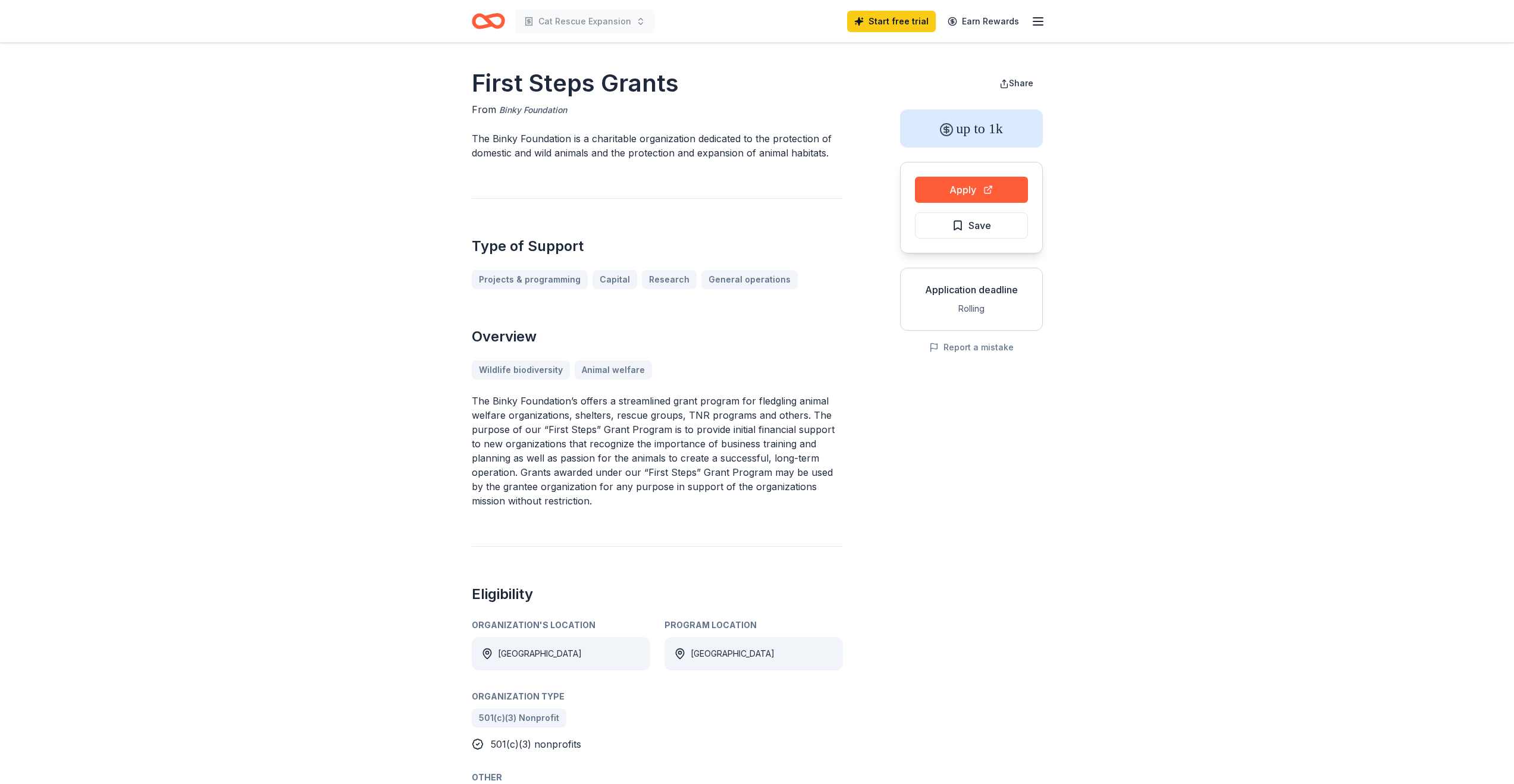
click at [535, 113] on link "Binky Foundation" at bounding box center [533, 110] width 68 height 14
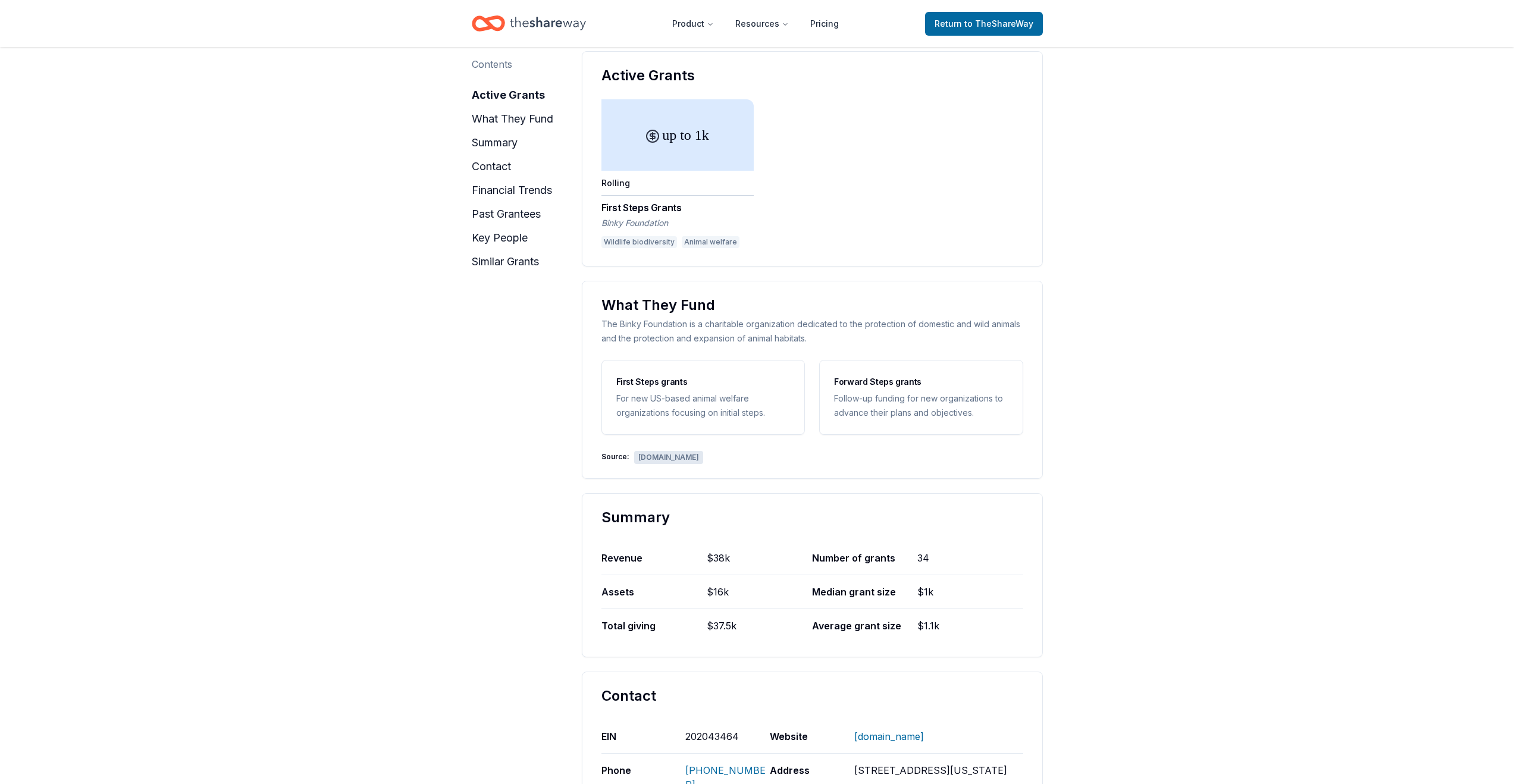
scroll to position [159, 0]
click at [704, 459] on div "www.binkyfoundation.org" at bounding box center [668, 456] width 69 height 13
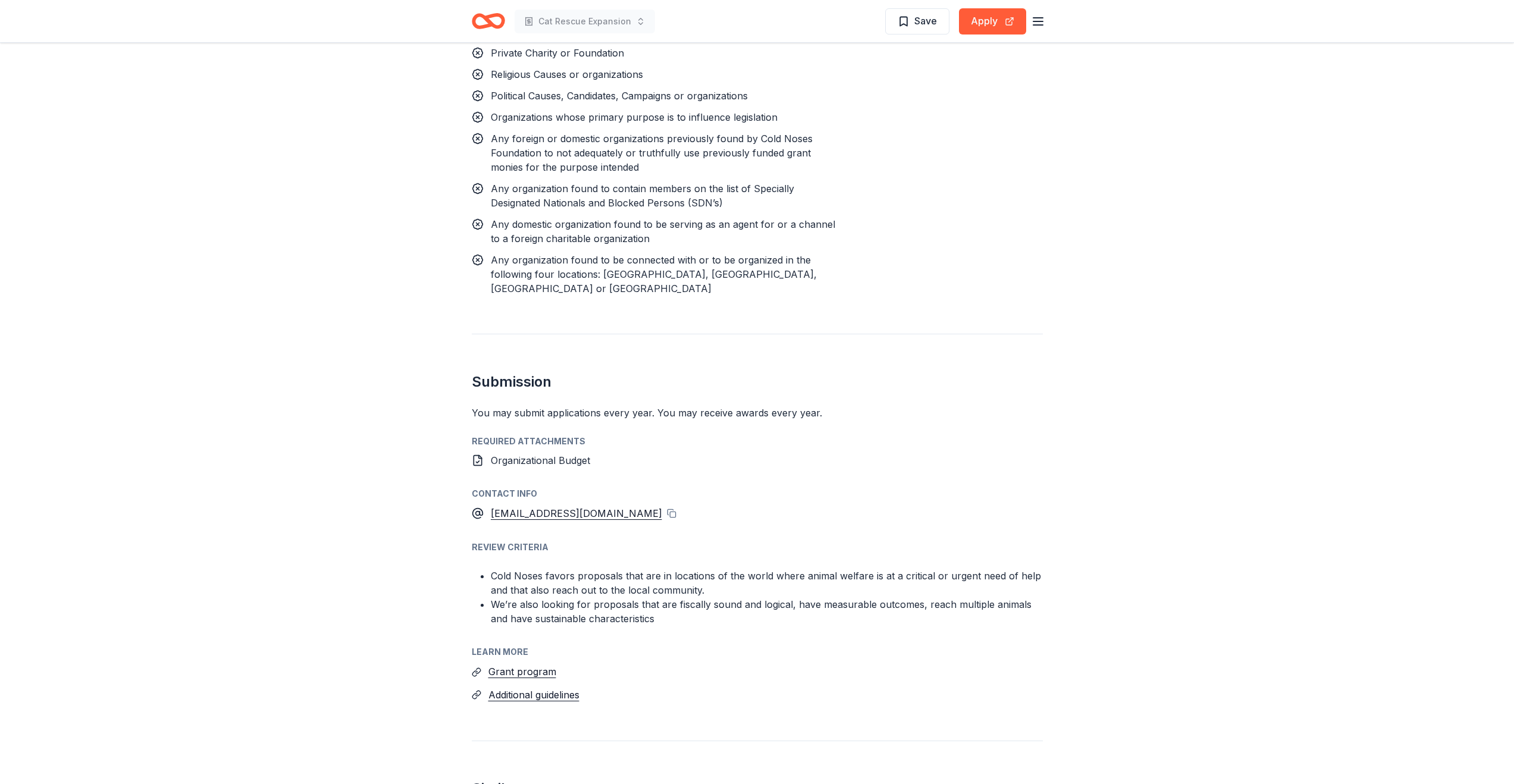
scroll to position [1031, 0]
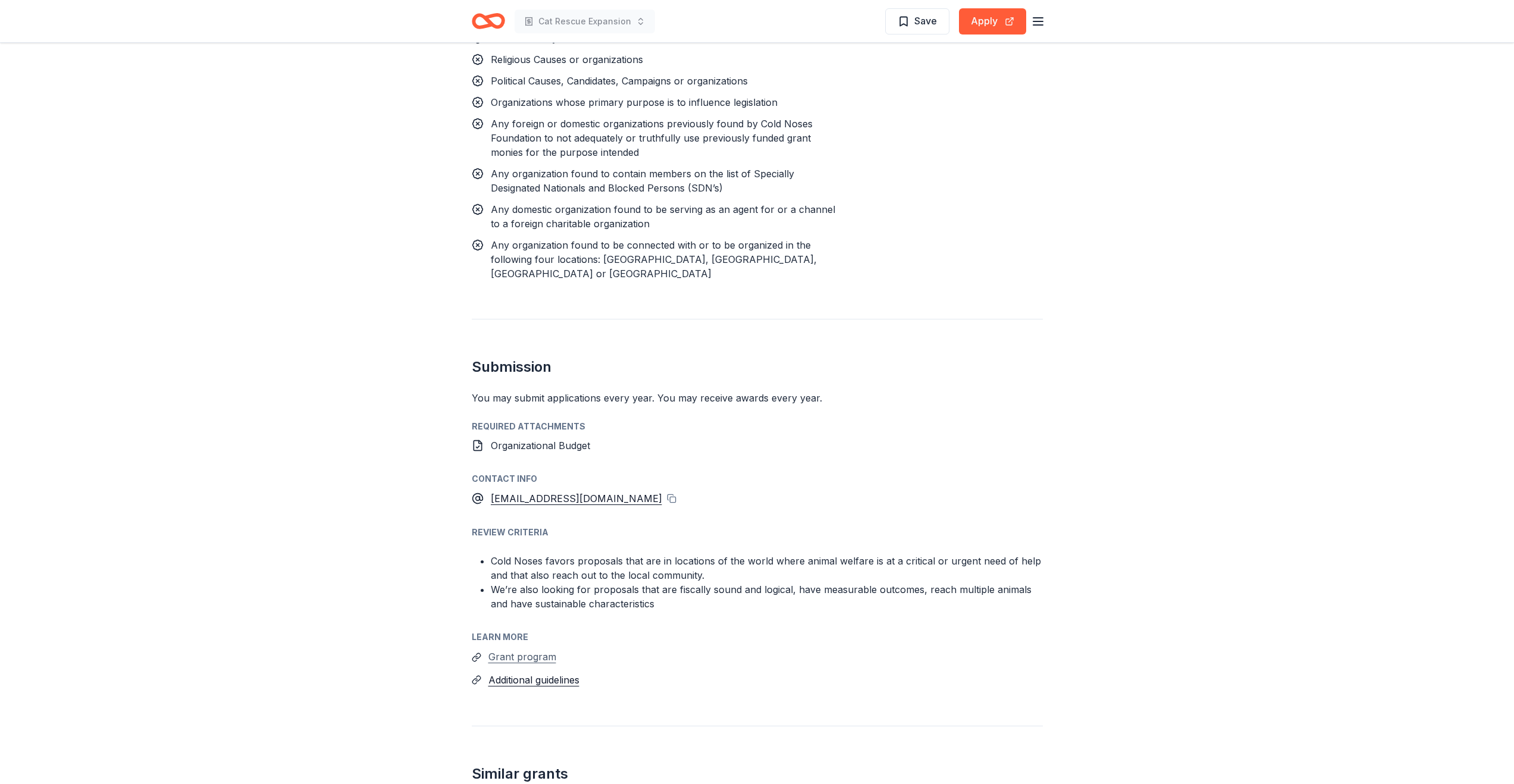
click at [537, 648] on button "Grant program" at bounding box center [522, 655] width 68 height 15
